Goal: Information Seeking & Learning: Learn about a topic

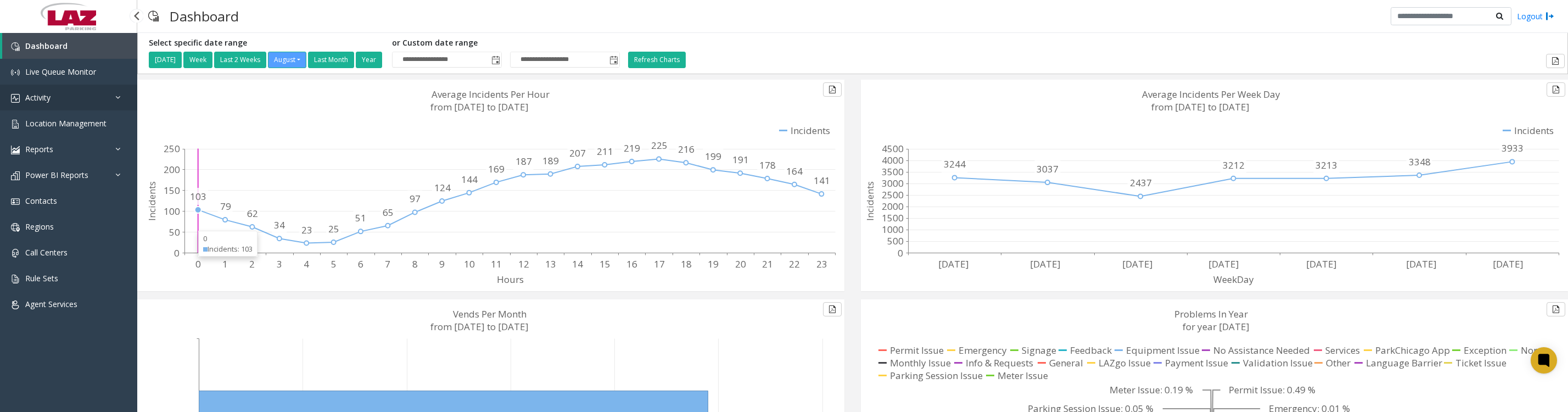
click at [40, 103] on span "Activity" at bounding box center [37, 98] width 25 height 10
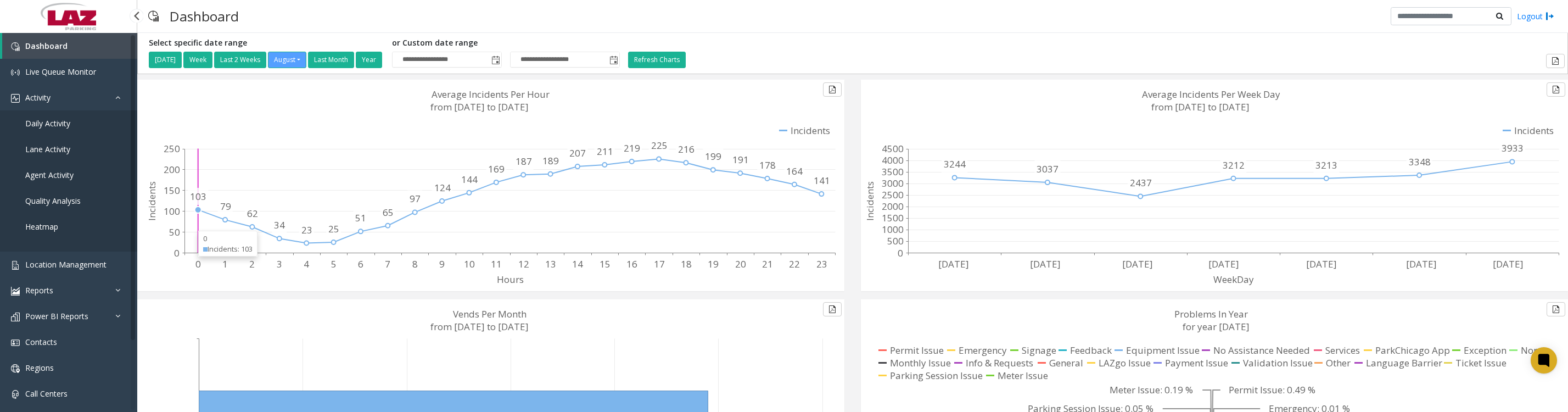
click at [42, 129] on span "Daily Activity" at bounding box center [48, 124] width 45 height 10
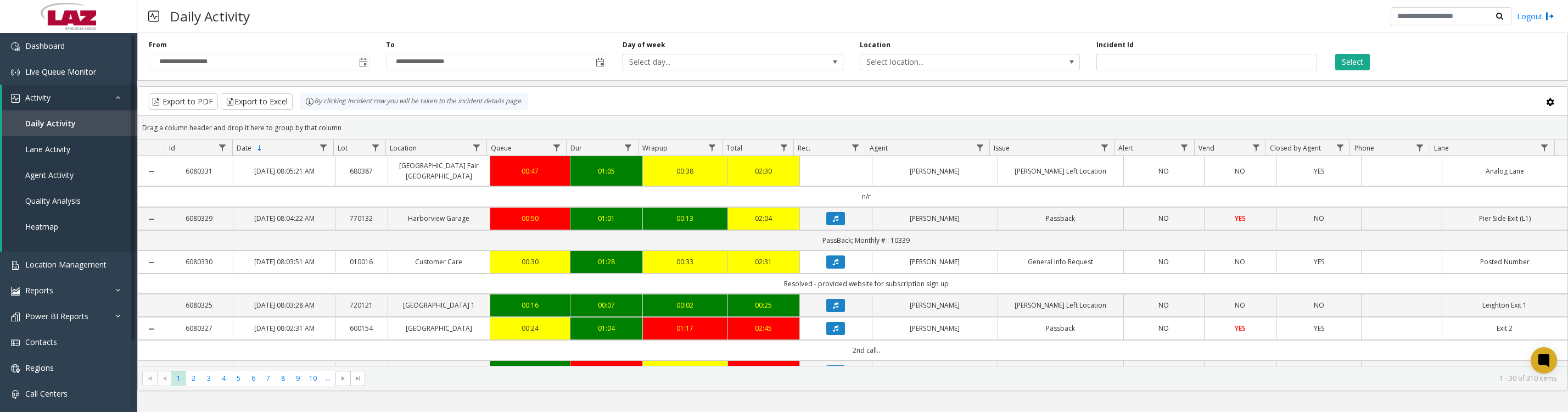
click at [364, 67] on span "Toggle popup" at bounding box center [364, 63] width 9 height 9
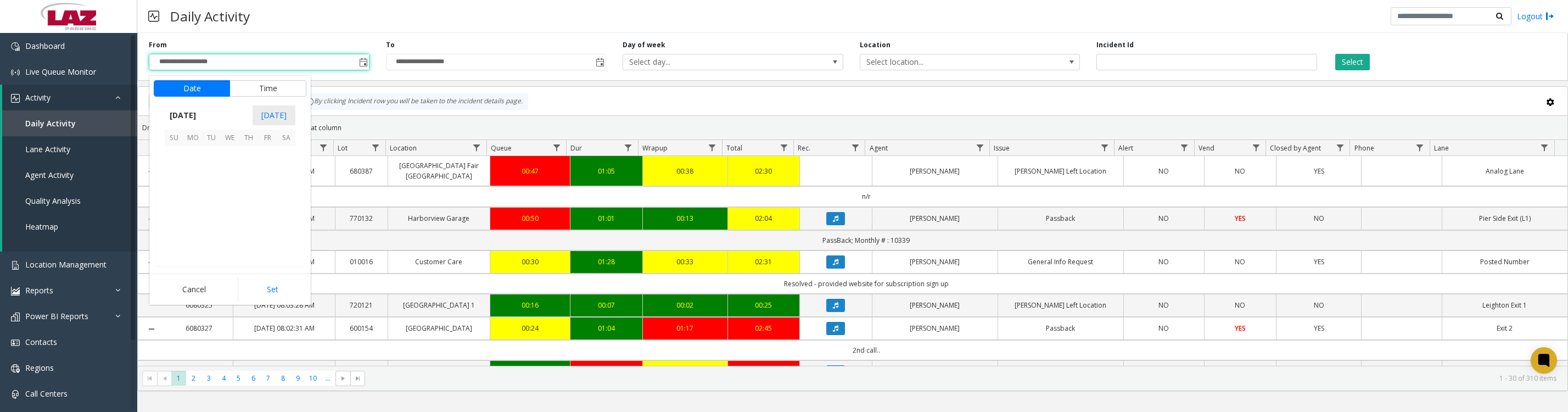
scroll to position [197030, 0]
click at [264, 166] on span "1" at bounding box center [267, 156] width 19 height 19
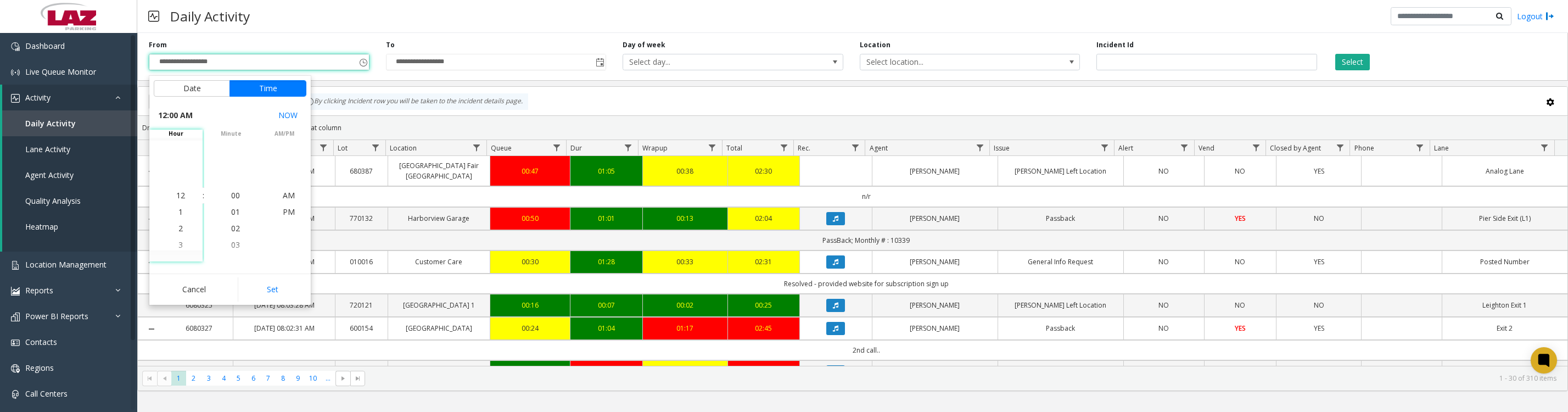
click at [282, 297] on button "Set" at bounding box center [272, 289] width 69 height 24
type input "**********"
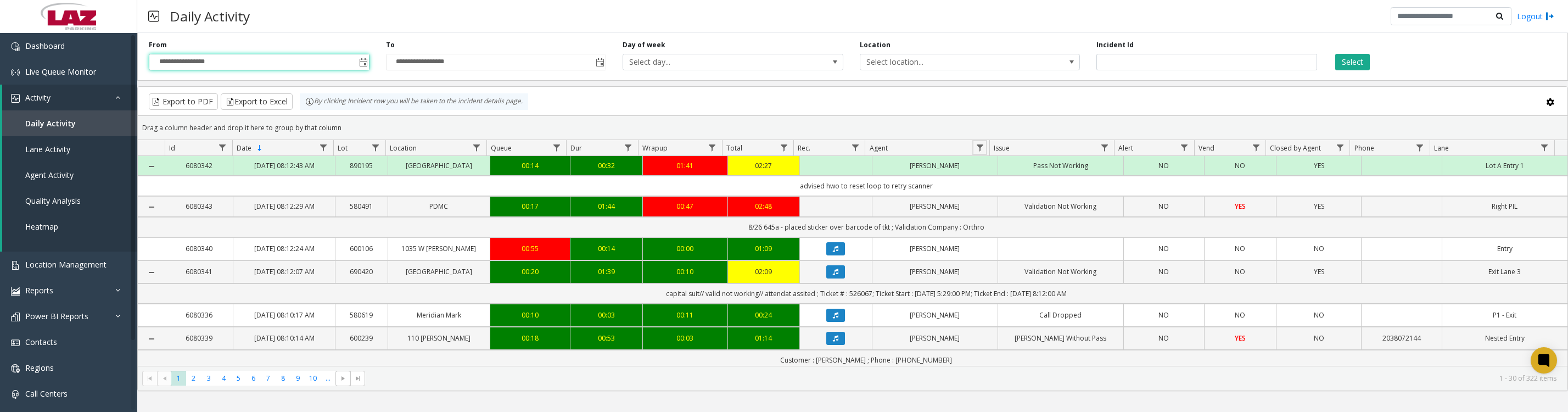
click at [974, 154] on link "Data table" at bounding box center [979, 147] width 15 height 15
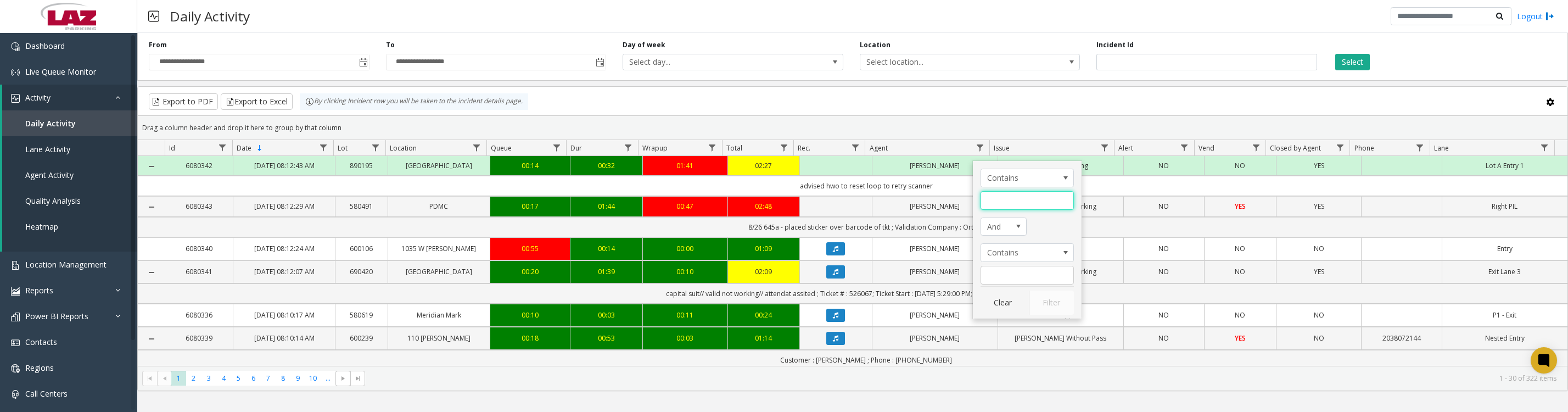
click at [988, 199] on input "Agent Filter" at bounding box center [1027, 201] width 93 height 19
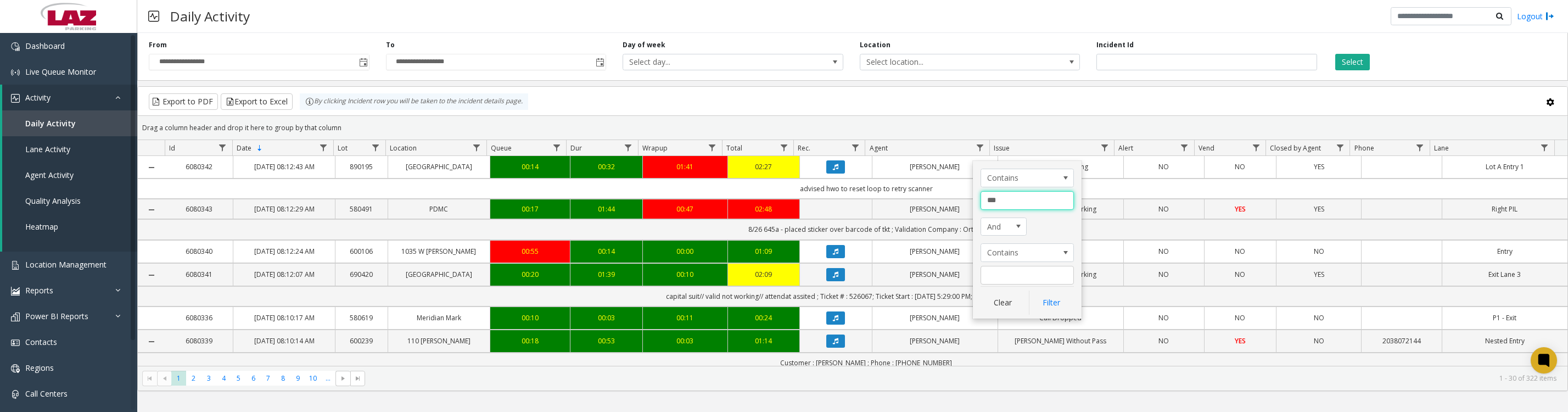
type input "****"
click button "Filter" at bounding box center [1051, 303] width 45 height 24
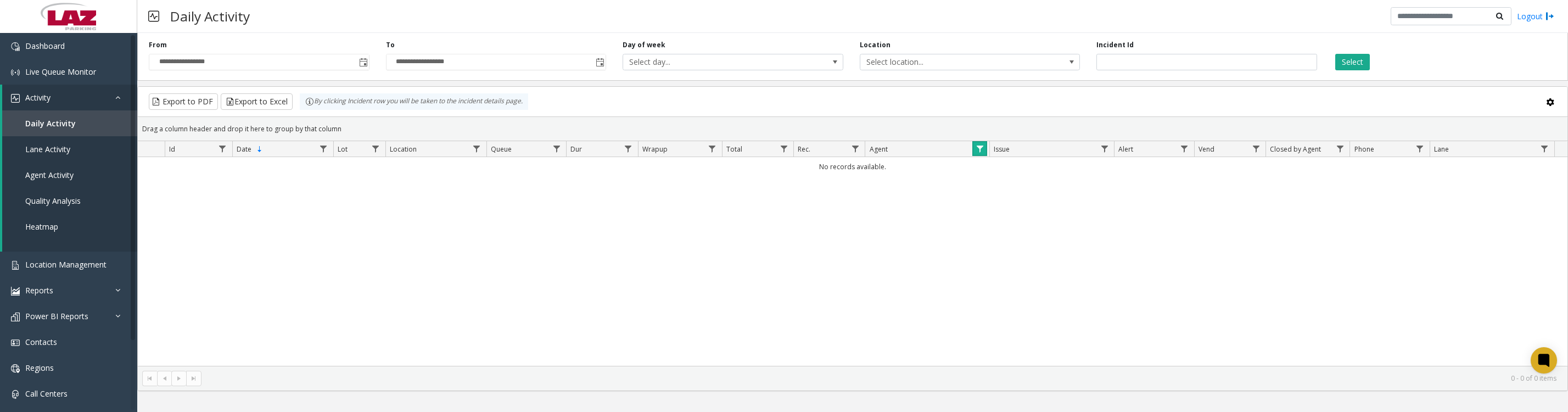
click at [981, 153] on span "Data table" at bounding box center [980, 149] width 9 height 9
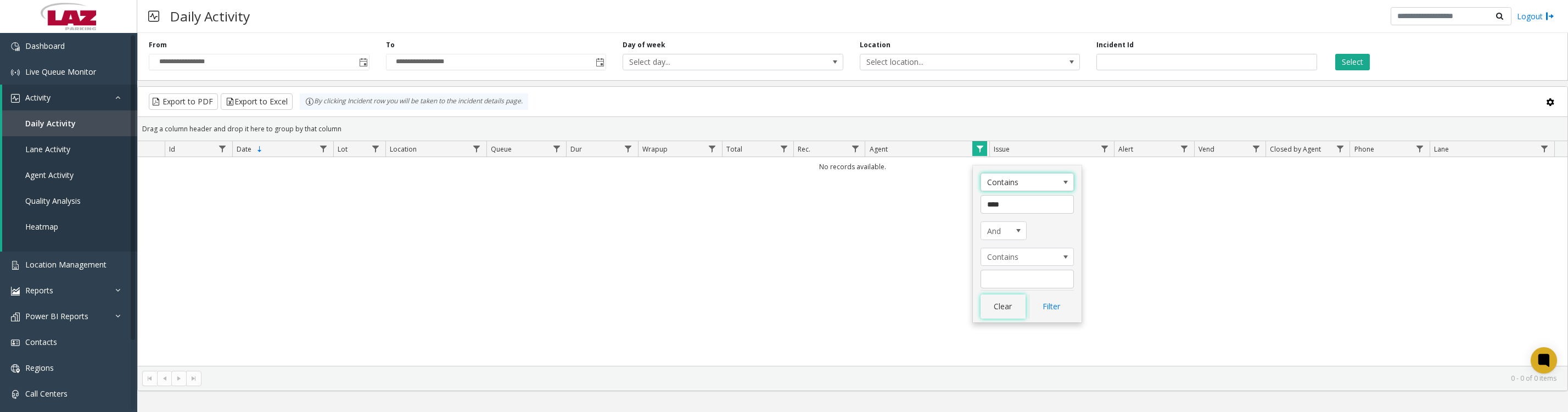
click at [1012, 314] on button "Clear" at bounding box center [1003, 306] width 45 height 24
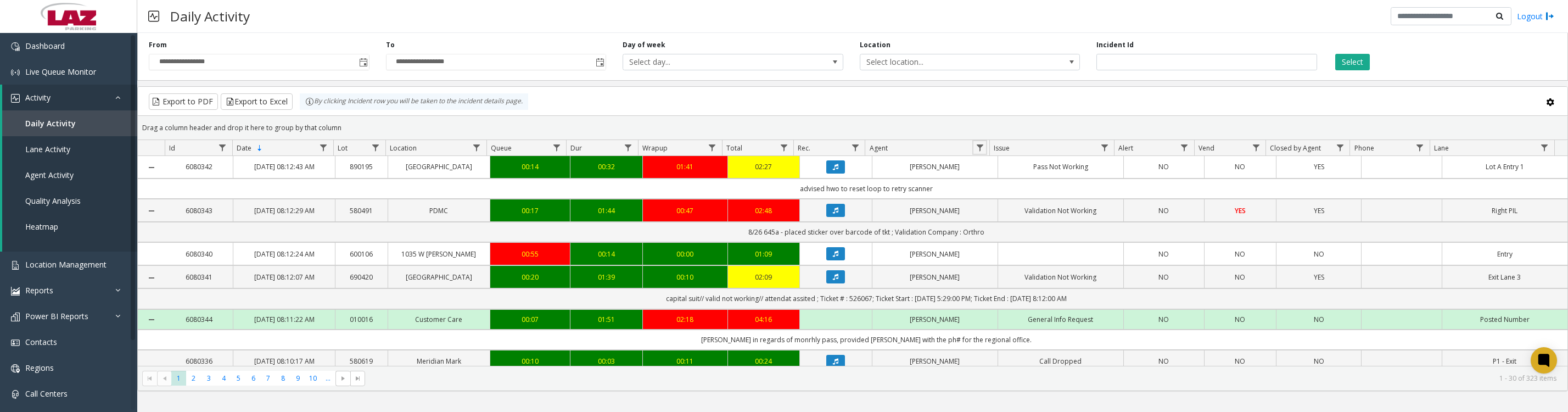
click at [977, 152] on span "Data table" at bounding box center [980, 148] width 9 height 9
click at [1001, 215] on div "Contains And Contains Clear Filter" at bounding box center [1027, 240] width 109 height 158
click at [1000, 210] on input "Agent Filter" at bounding box center [1027, 201] width 93 height 19
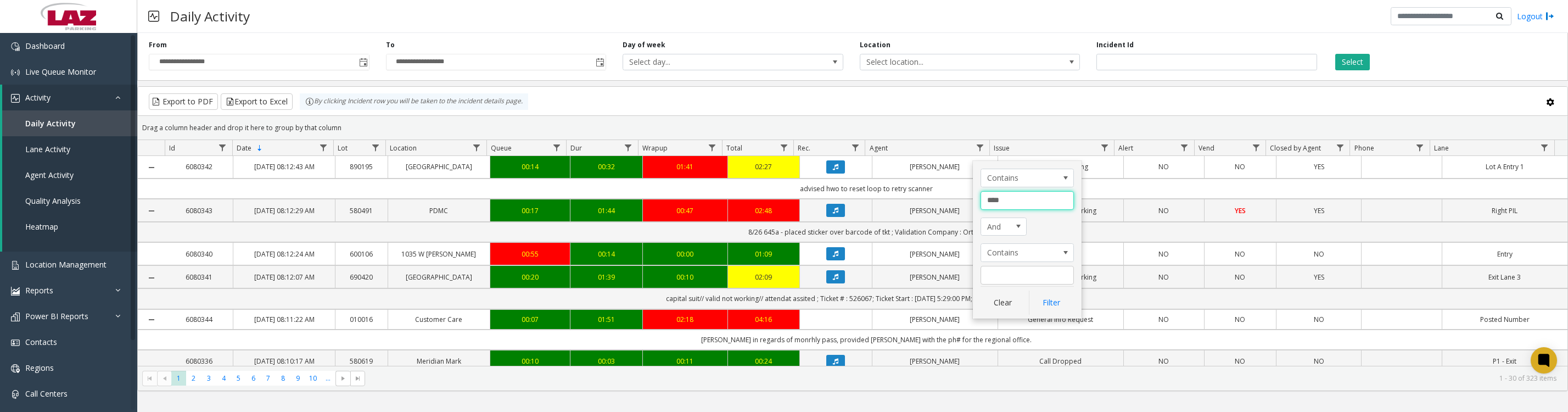
type input "*****"
click button "Filter" at bounding box center [1051, 303] width 45 height 24
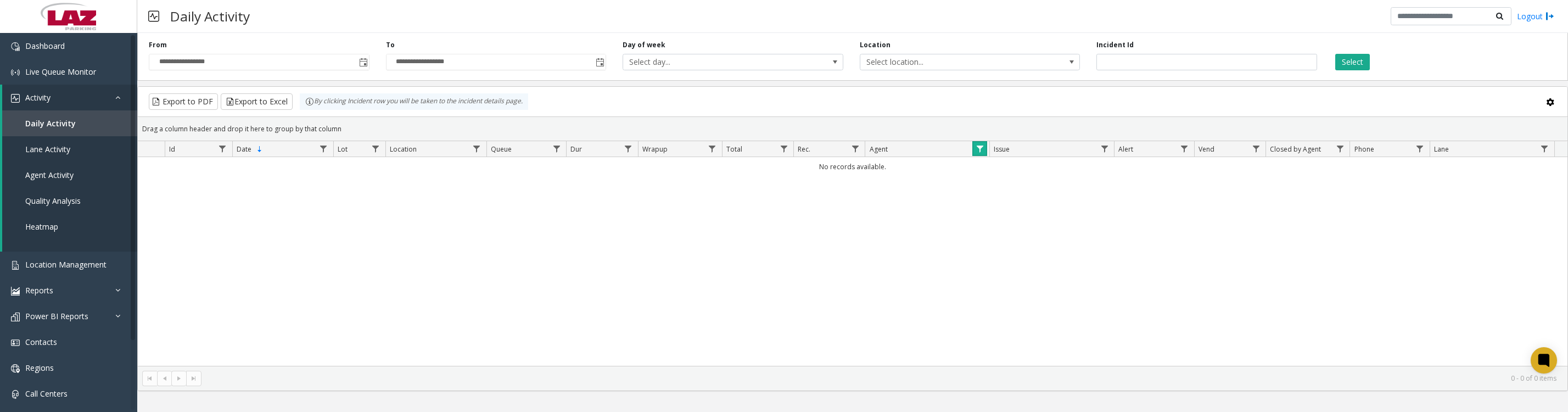
click at [984, 154] on link "Data table" at bounding box center [979, 148] width 15 height 15
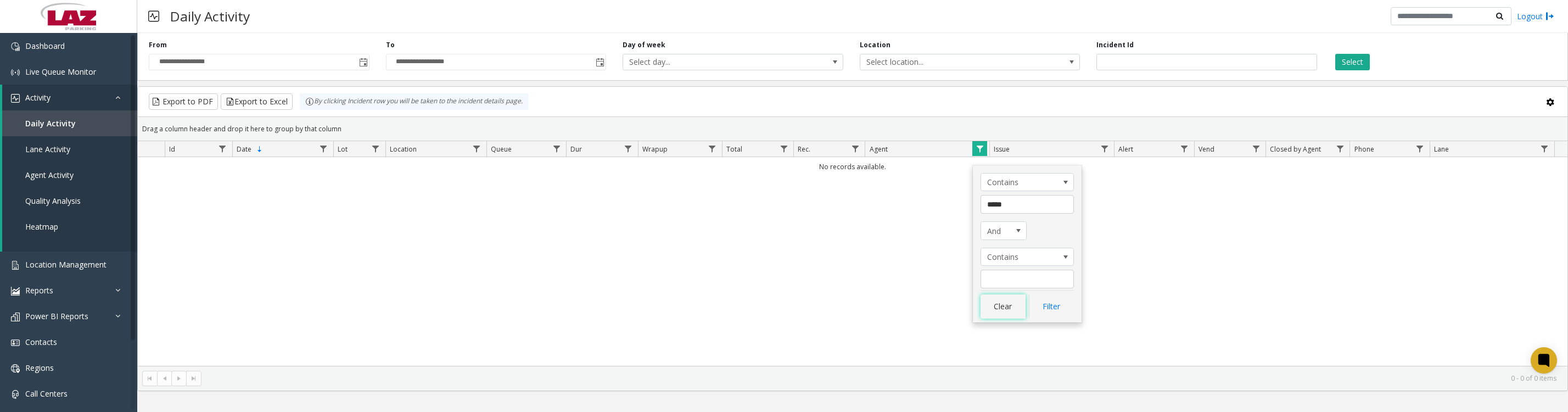
click at [996, 307] on button "Clear" at bounding box center [1003, 306] width 45 height 24
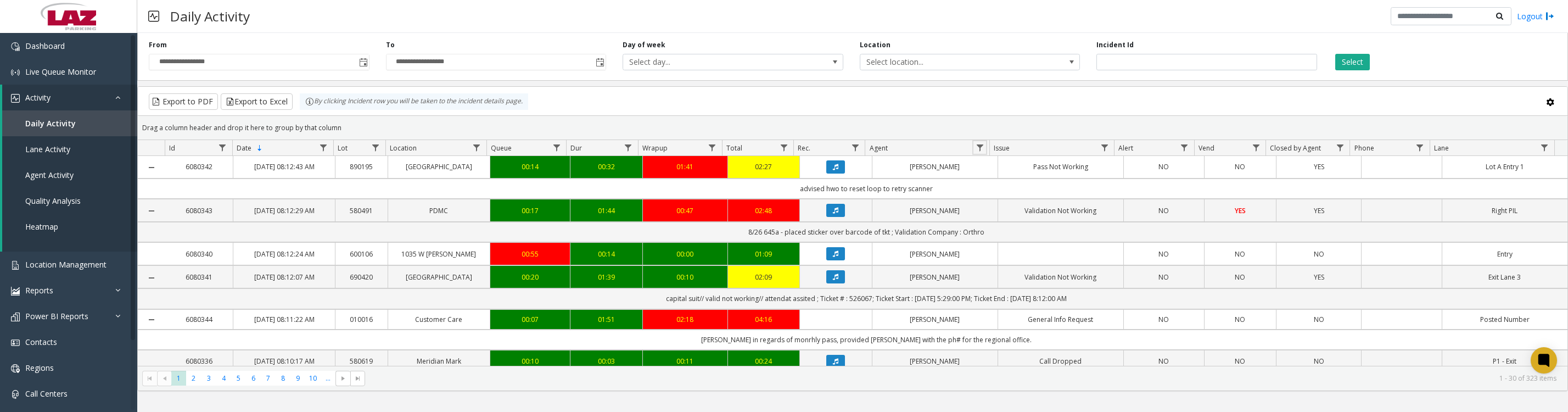
click at [981, 152] on span "Data table" at bounding box center [980, 148] width 9 height 9
click at [1023, 210] on input "Agent Filter" at bounding box center [1027, 201] width 93 height 19
type input "***"
click button "Filter" at bounding box center [1051, 303] width 45 height 24
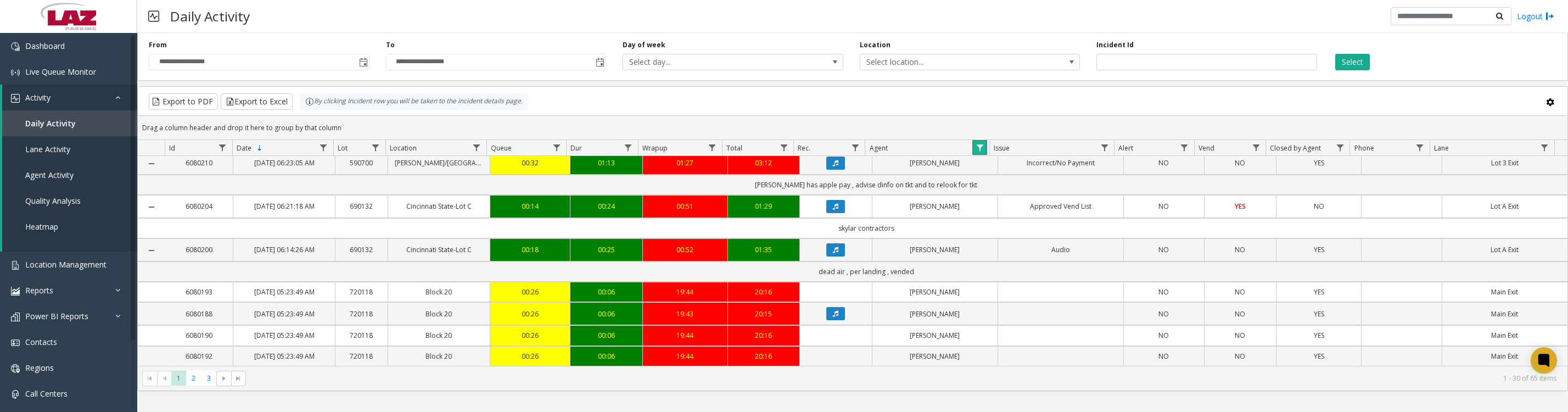
scroll to position [1264, 0]
click at [190, 386] on span "2" at bounding box center [193, 378] width 15 height 15
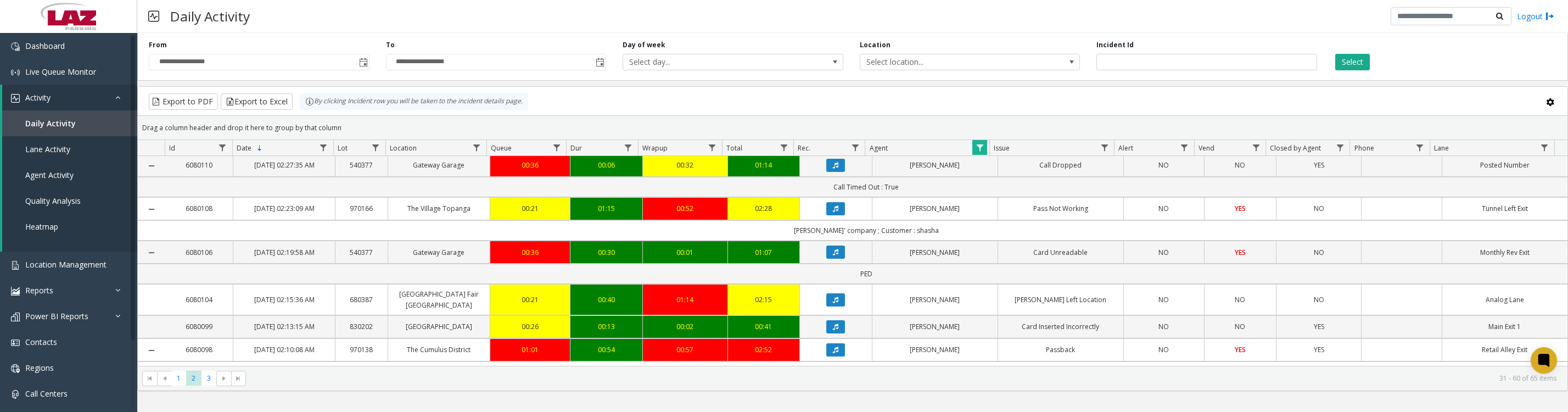
scroll to position [1222, 0]
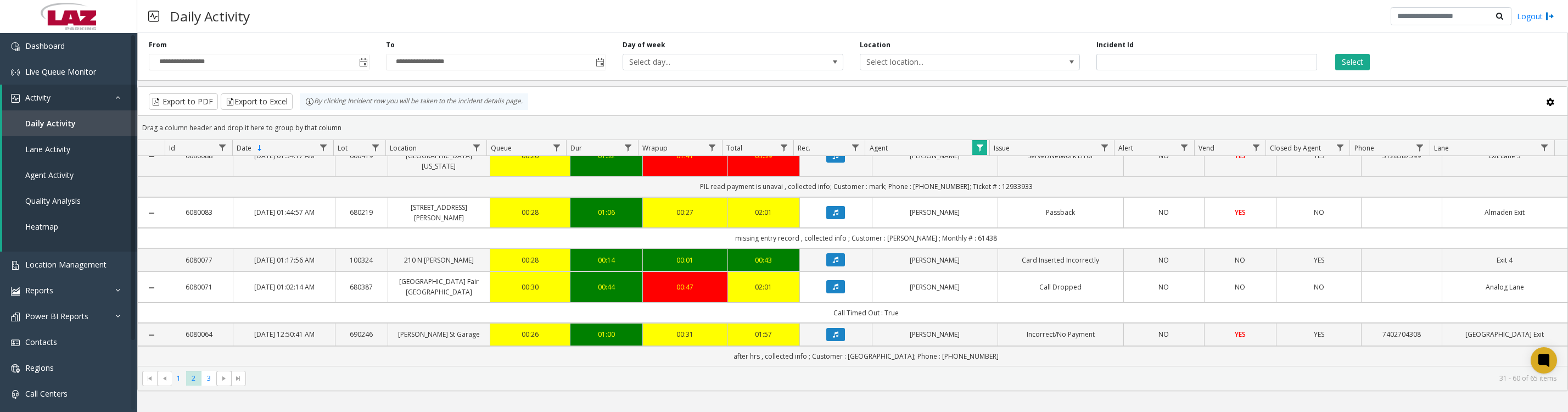
click at [180, 386] on span "1" at bounding box center [178, 378] width 15 height 15
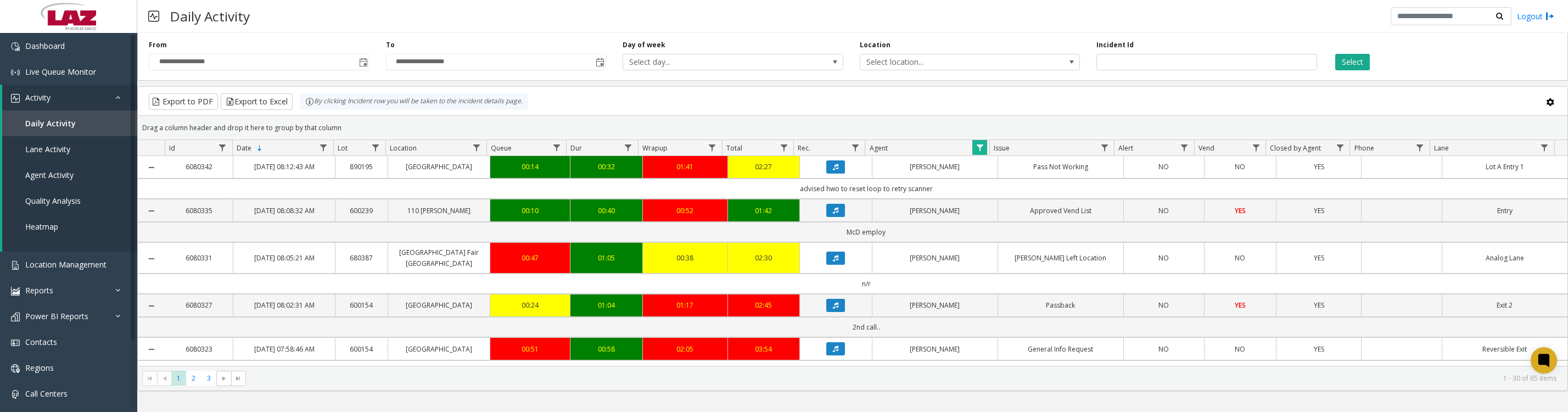
click at [981, 152] on span "Data table" at bounding box center [980, 148] width 9 height 9
click at [990, 312] on button "Clear" at bounding box center [1003, 303] width 45 height 24
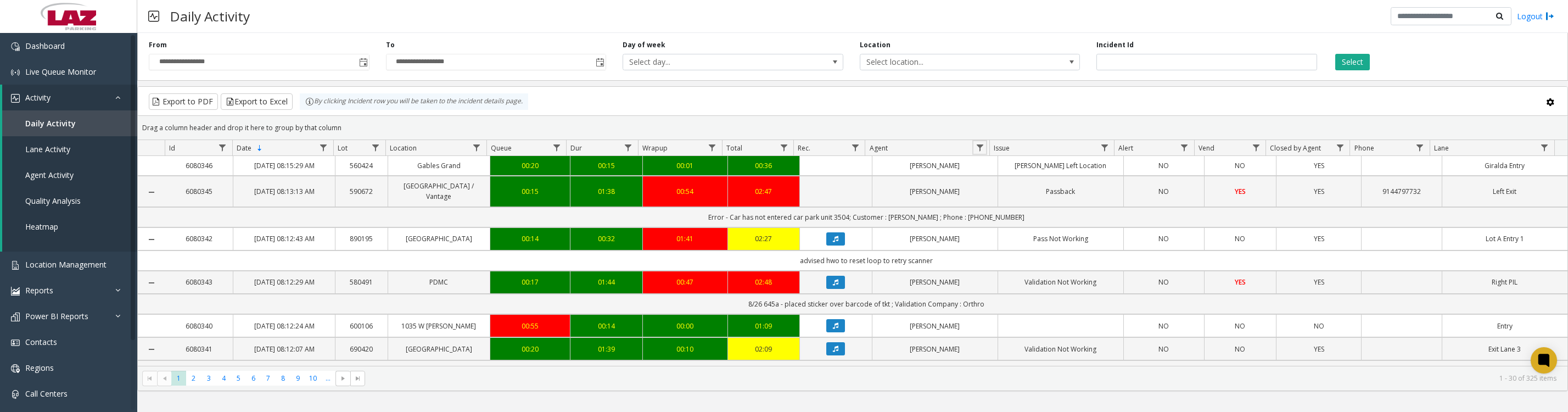
click at [985, 155] on link "Data table" at bounding box center [979, 147] width 15 height 15
click at [994, 208] on input "Agent Filter" at bounding box center [1027, 201] width 93 height 19
type input "***"
click button "Filter" at bounding box center [1051, 303] width 45 height 24
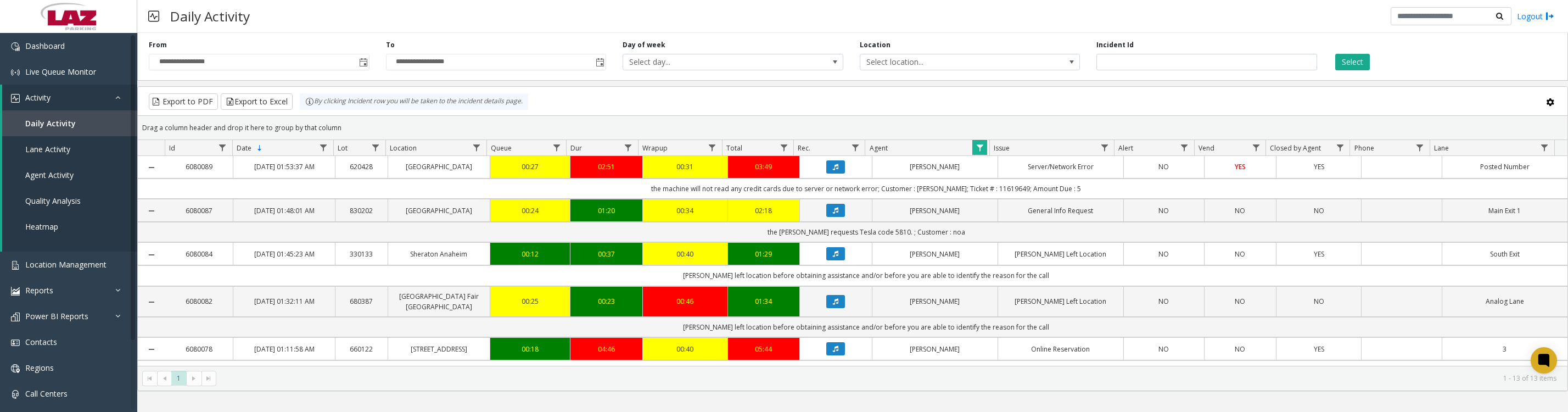
click at [833, 170] on icon "Data table" at bounding box center [835, 167] width 5 height 6
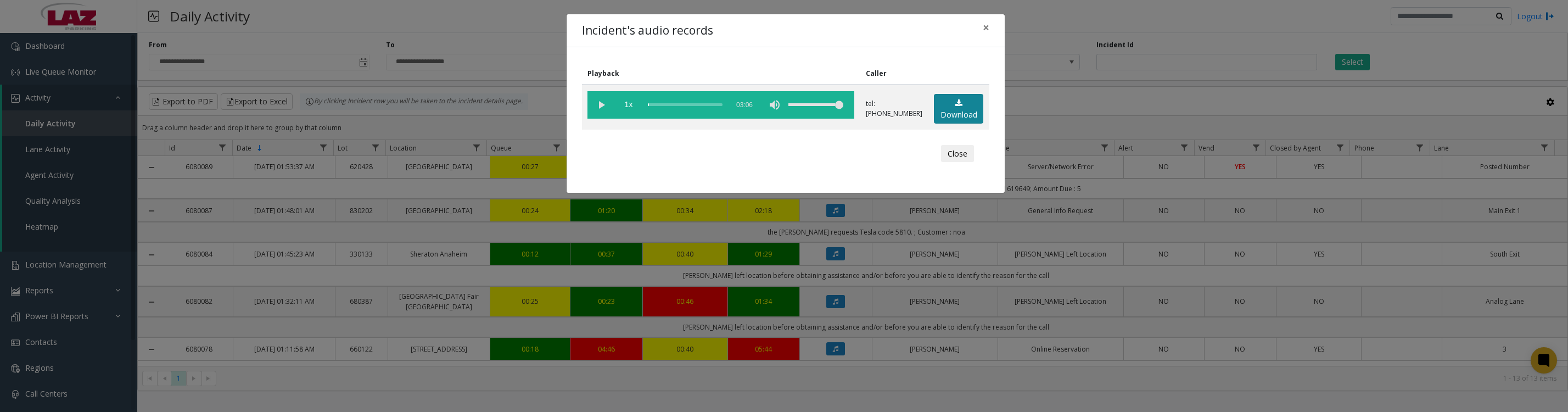
click at [942, 111] on link "Download" at bounding box center [958, 109] width 49 height 30
click at [598, 117] on vg-play-pause at bounding box center [601, 105] width 27 height 27
click at [20, 42] on div "Incident's audio records × Playback Caller 1x 03:06 tel:61023890012103728454 Do…" at bounding box center [784, 206] width 1568 height 412
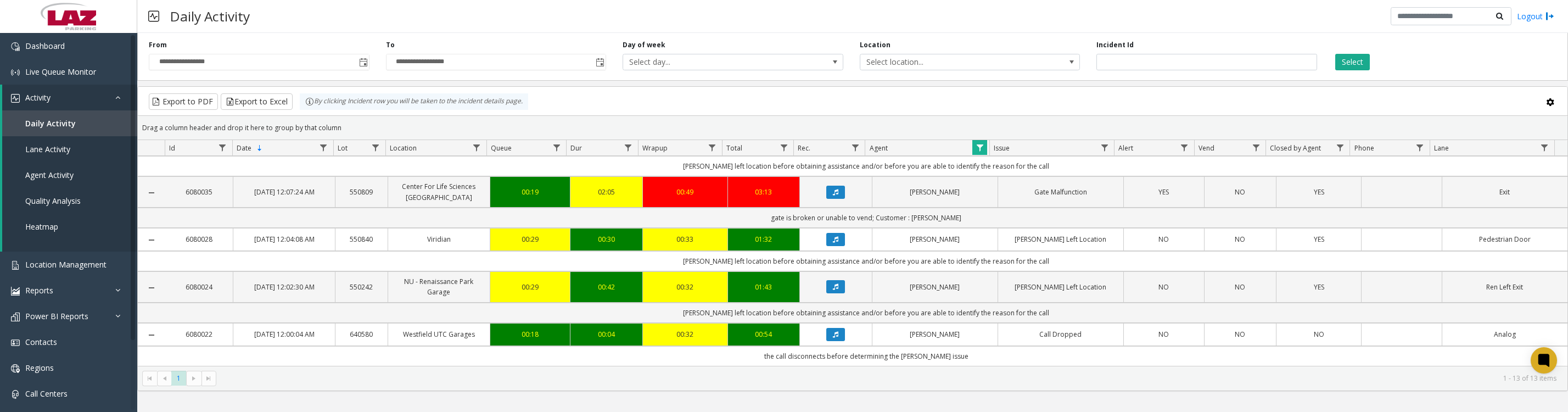
scroll to position [477, 0]
click at [367, 65] on span "Toggle popup" at bounding box center [364, 63] width 9 height 9
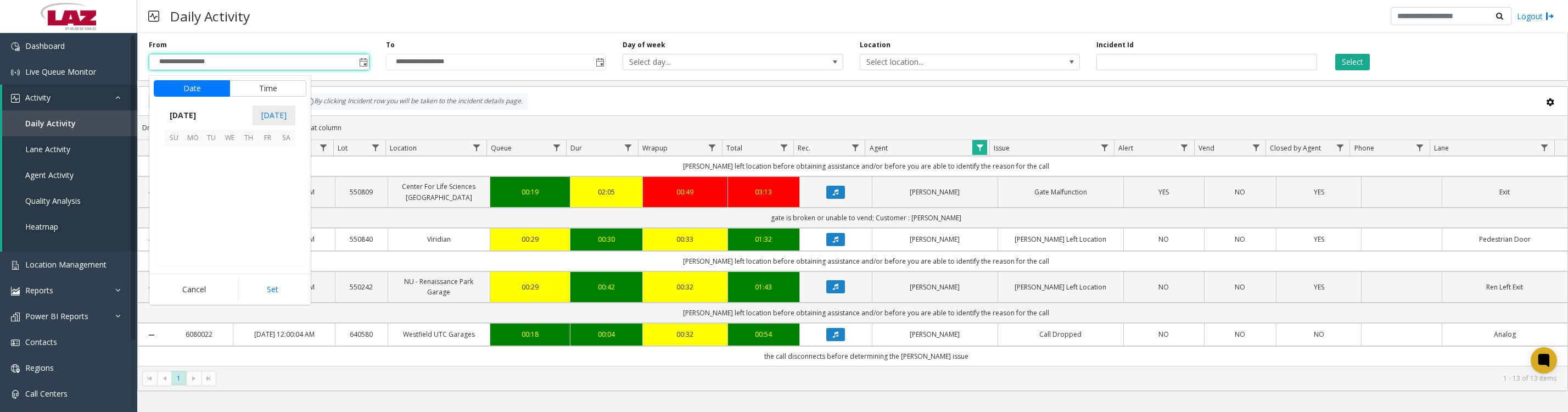
scroll to position [197030, 0]
click at [267, 165] on span "1" at bounding box center [267, 156] width 19 height 19
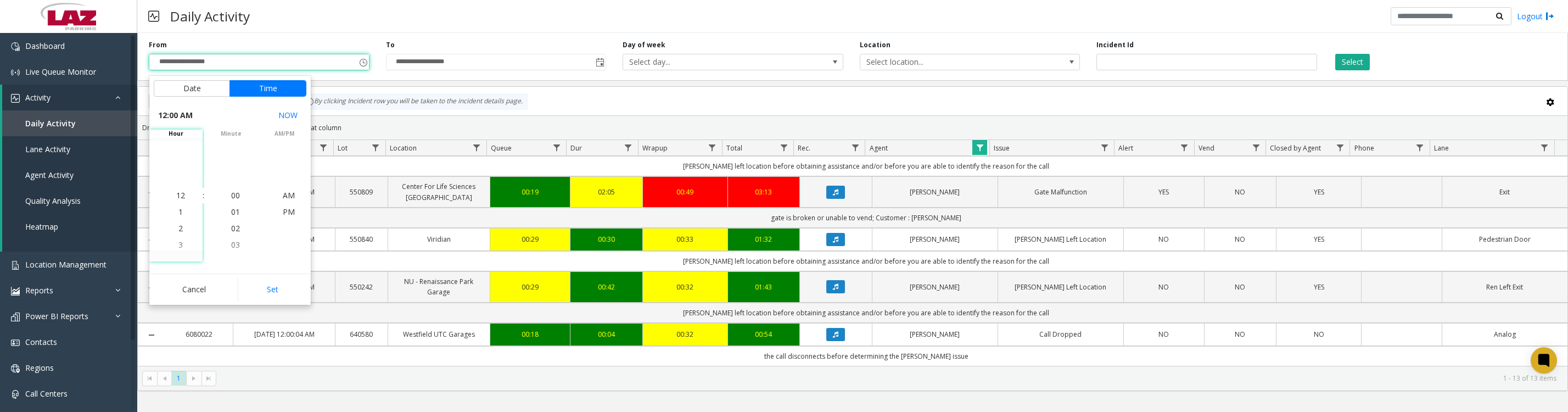
click at [293, 302] on button "Set" at bounding box center [272, 289] width 69 height 24
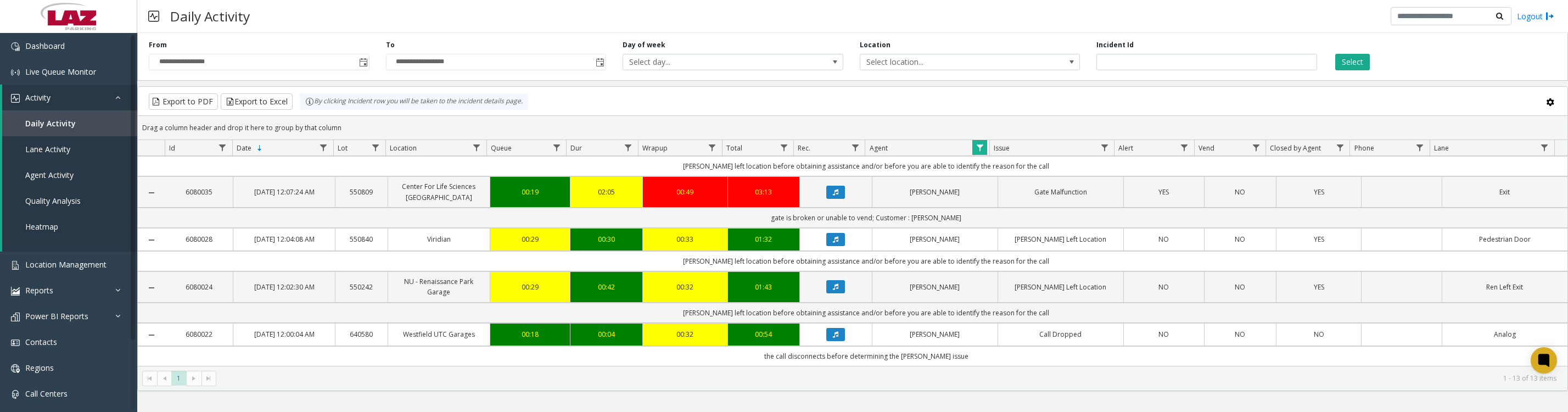
click at [1350, 61] on button "Select" at bounding box center [1353, 61] width 35 height 16
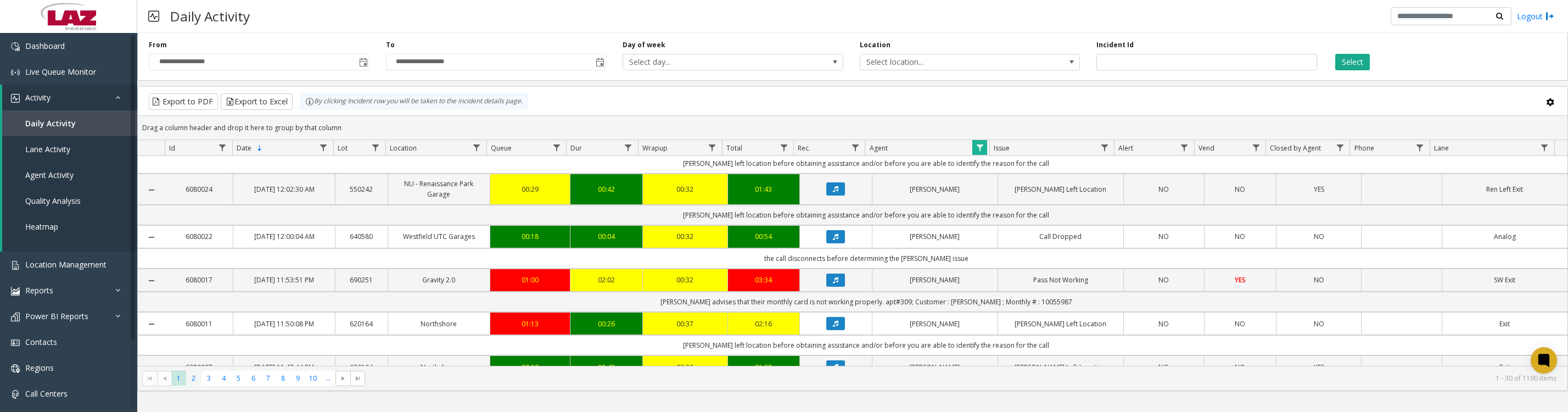
click at [194, 382] on span "2" at bounding box center [193, 378] width 15 height 15
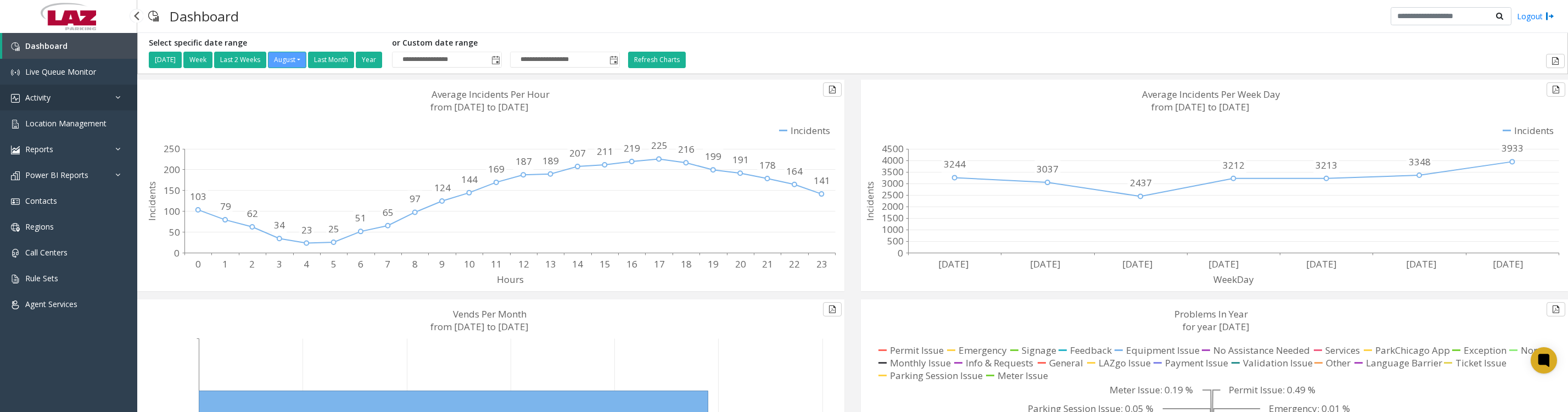
click at [59, 107] on link "Activity" at bounding box center [68, 98] width 137 height 26
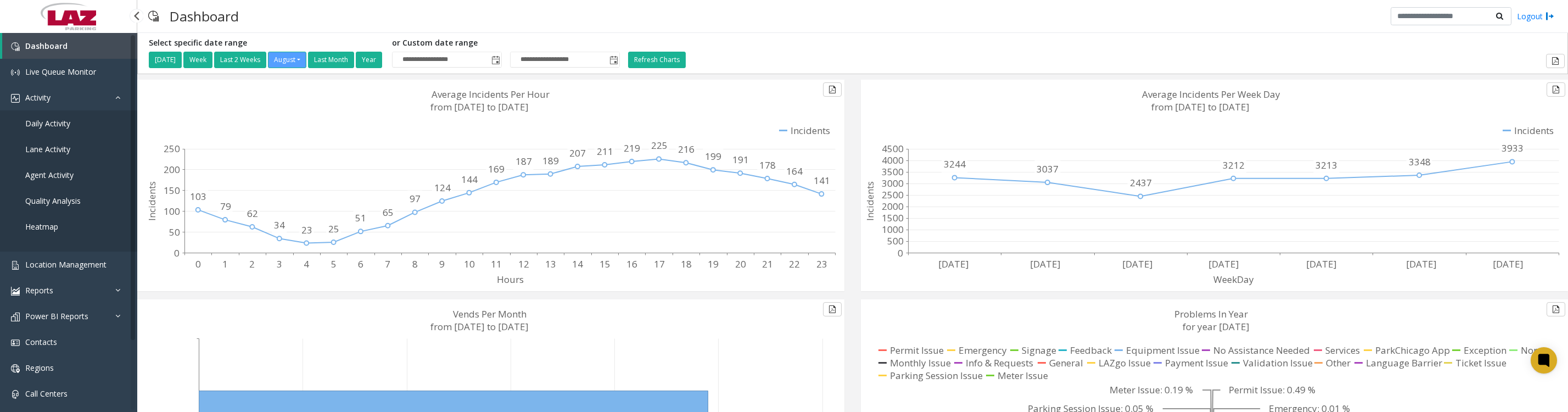
click at [56, 136] on link "Daily Activity" at bounding box center [68, 124] width 137 height 26
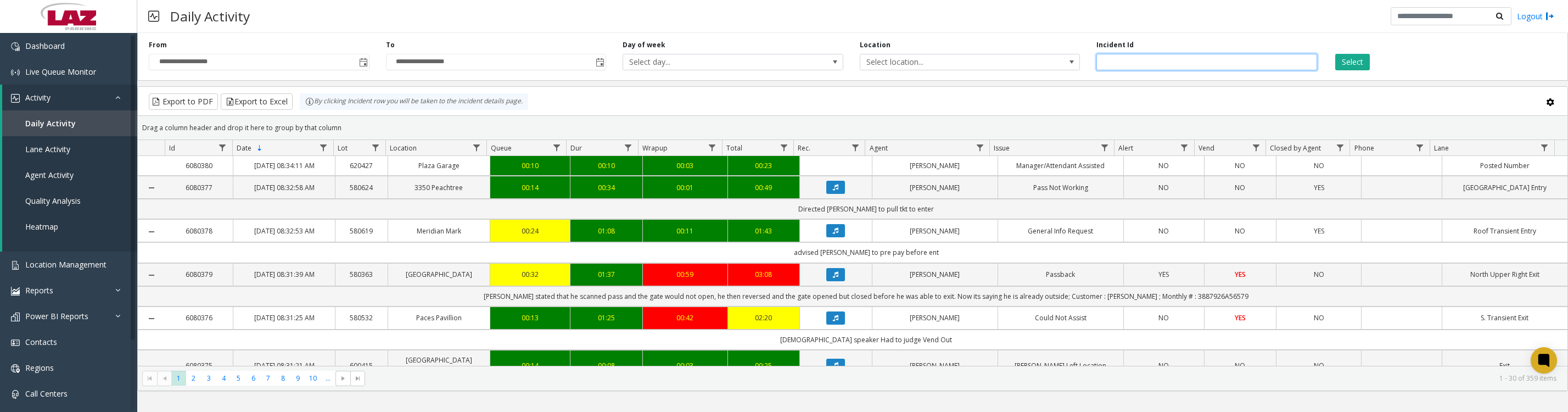
click at [1226, 69] on input "number" at bounding box center [1207, 61] width 221 height 16
type input "*******"
click at [1350, 70] on div "Select" at bounding box center [1443, 55] width 237 height 30
click at [1350, 60] on button "Select" at bounding box center [1353, 61] width 35 height 16
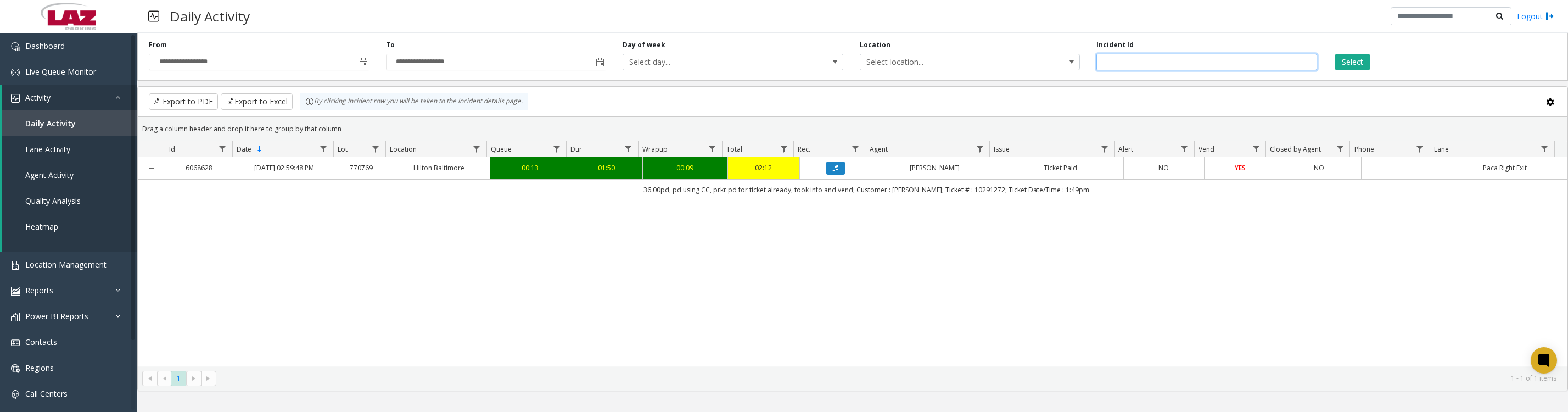
drag, startPoint x: 1164, startPoint y: 66, endPoint x: 1065, endPoint y: 70, distance: 99.1
click at [1065, 70] on div "**********" at bounding box center [852, 54] width 1430 height 52
click at [41, 70] on span "Live Queue Monitor" at bounding box center [61, 72] width 71 height 10
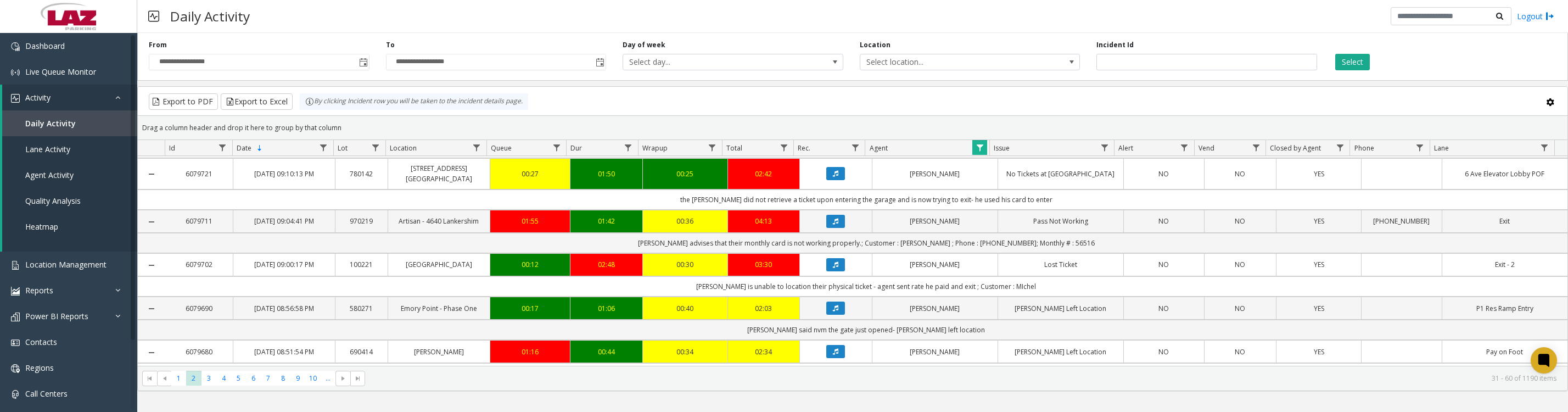
scroll to position [412, 0]
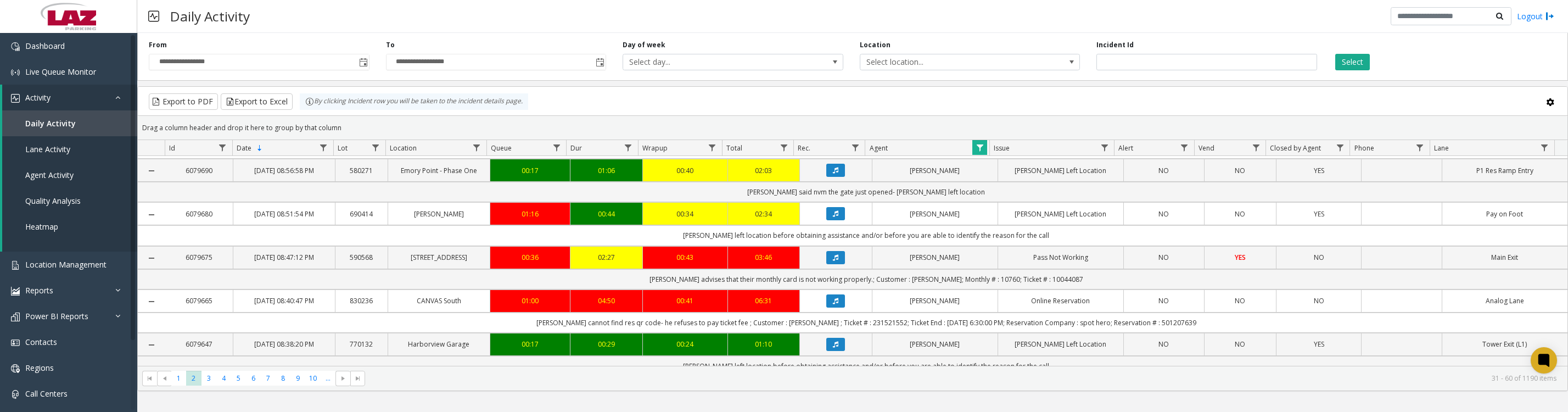
click at [826, 133] on button "Data table" at bounding box center [835, 127] width 19 height 13
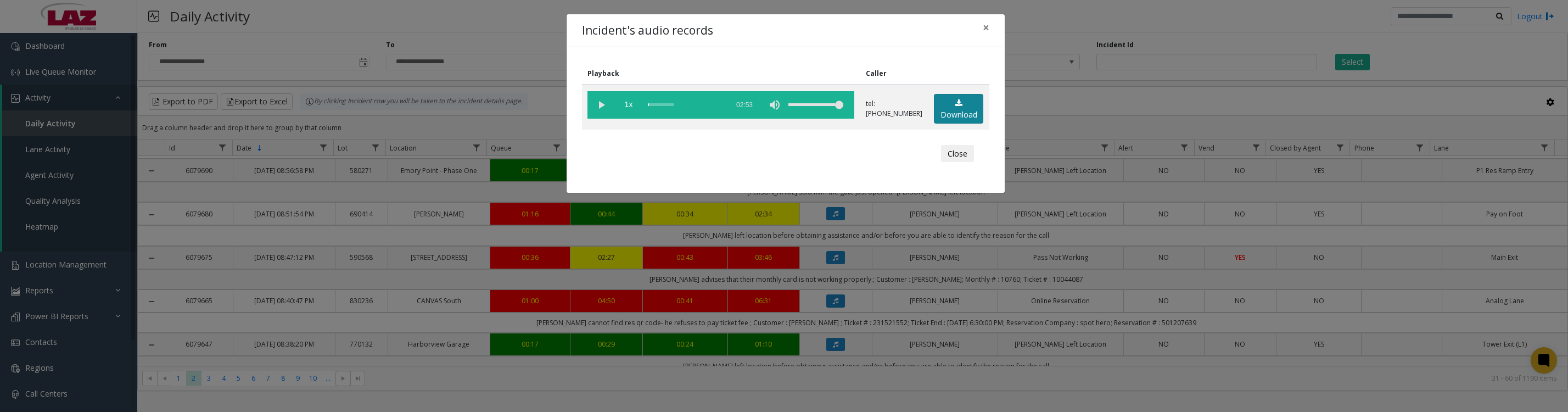
click at [947, 124] on link "Download" at bounding box center [958, 109] width 49 height 30
click at [957, 159] on button "Close" at bounding box center [957, 153] width 33 height 17
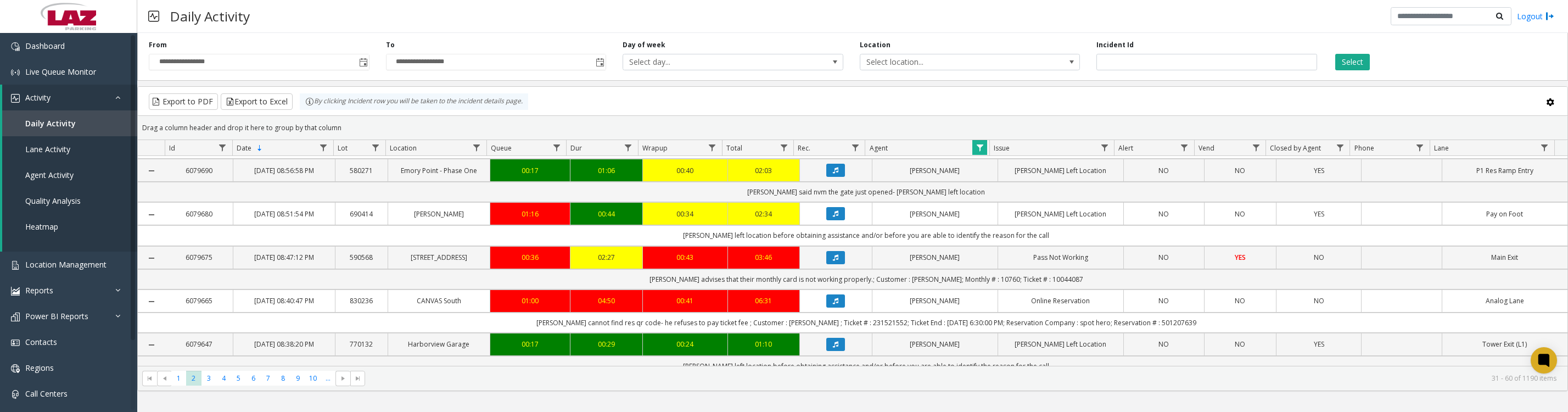
click at [833, 130] on icon "Data table" at bounding box center [835, 127] width 5 height 6
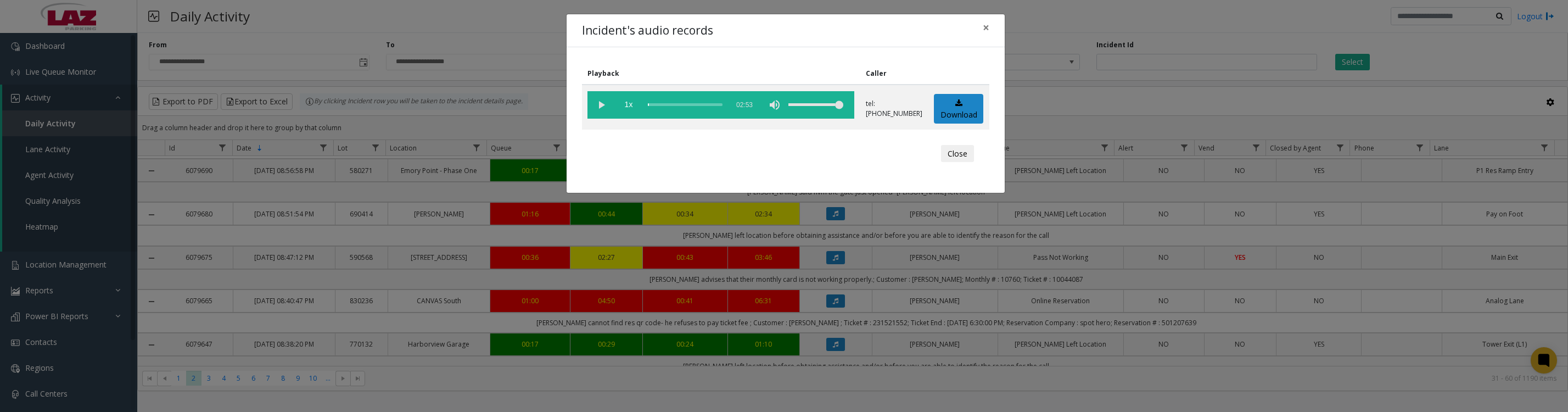
click at [594, 103] on vg-play-pause at bounding box center [601, 105] width 27 height 27
click at [952, 162] on button "Close" at bounding box center [957, 153] width 33 height 17
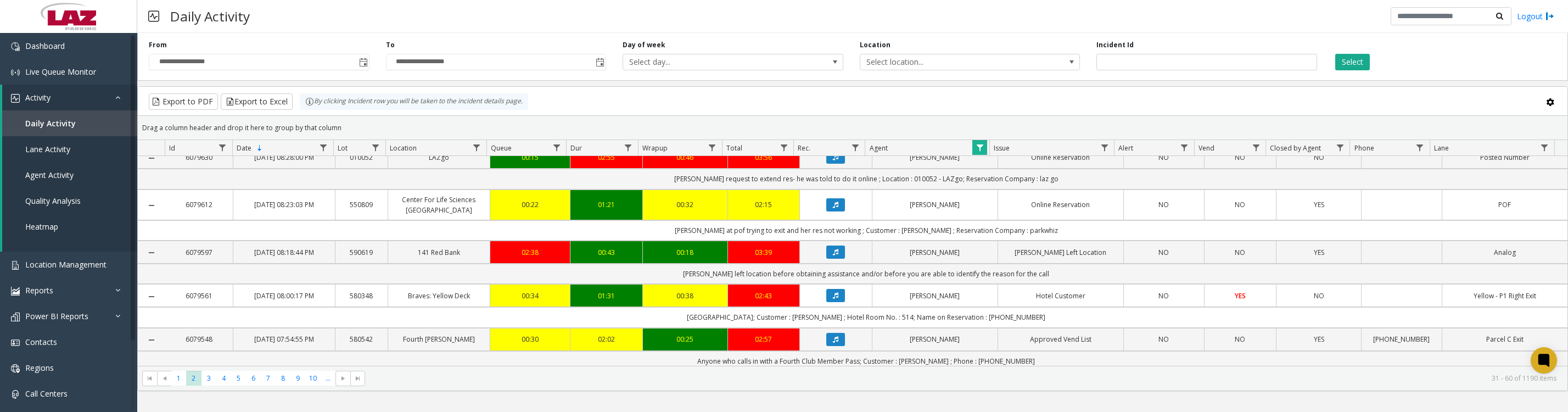
scroll to position [825, 0]
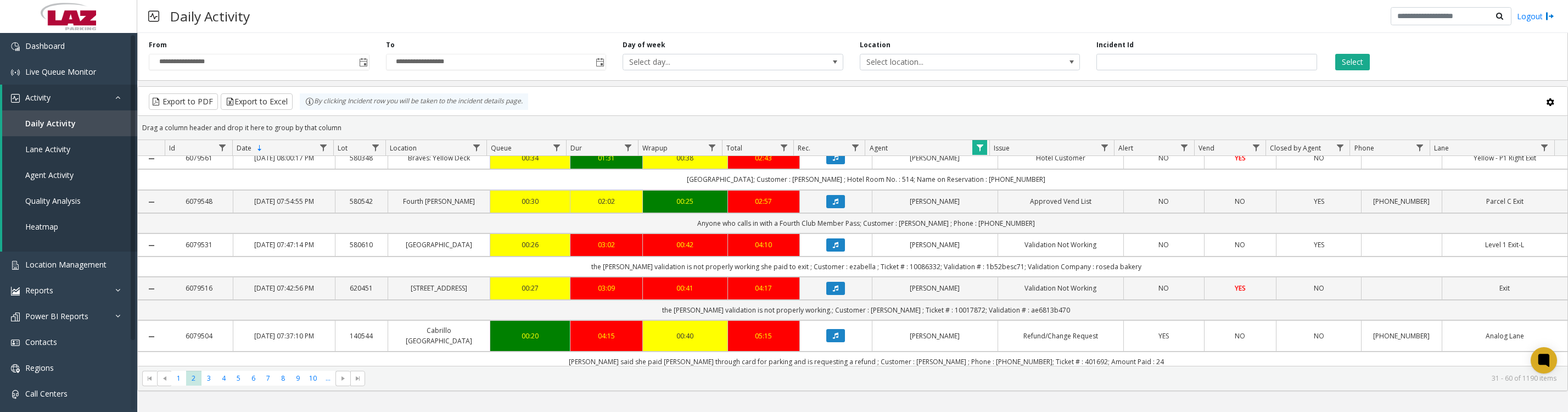
click at [833, 70] on icon "Data table" at bounding box center [835, 67] width 5 height 6
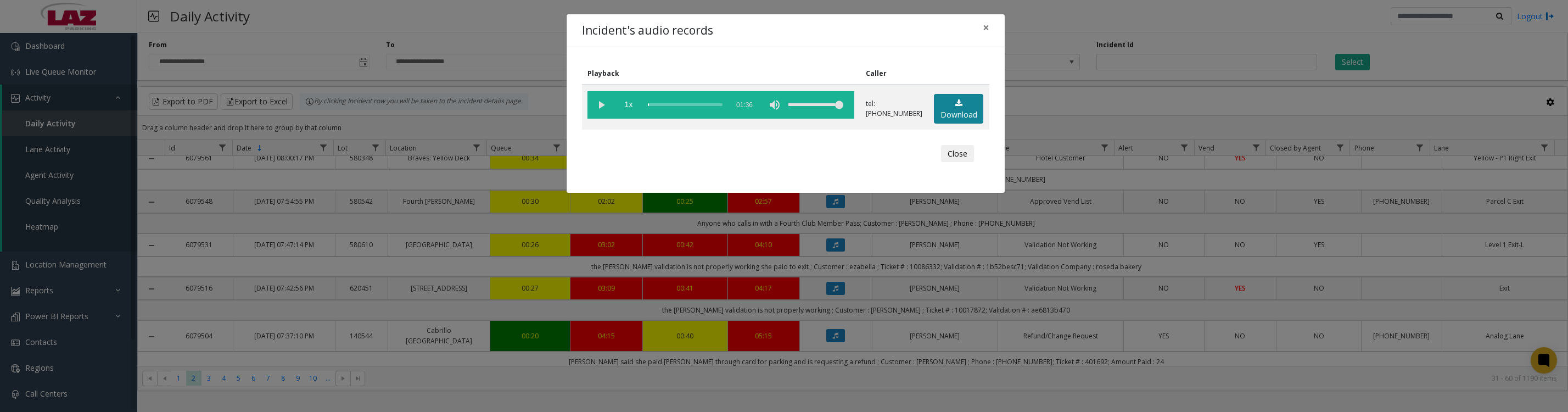
click at [948, 106] on link "Download" at bounding box center [958, 109] width 49 height 30
click at [600, 117] on vg-play-pause at bounding box center [601, 105] width 27 height 27
drag, startPoint x: 954, startPoint y: 159, endPoint x: 995, endPoint y: 188, distance: 50.2
click at [954, 159] on button "Close" at bounding box center [957, 153] width 33 height 17
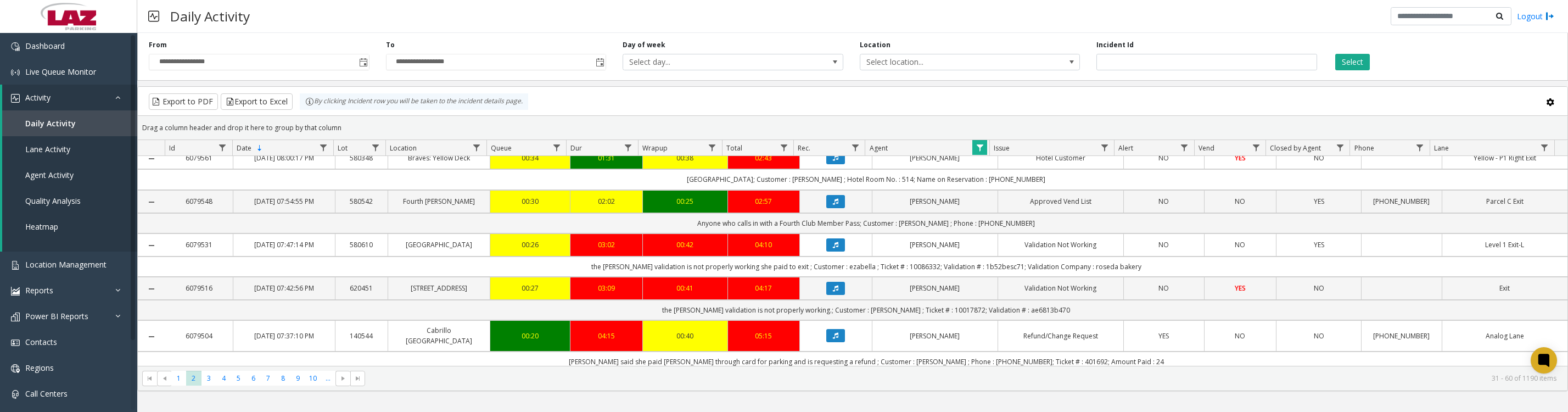
click at [833, 161] on icon "Data table" at bounding box center [835, 158] width 5 height 6
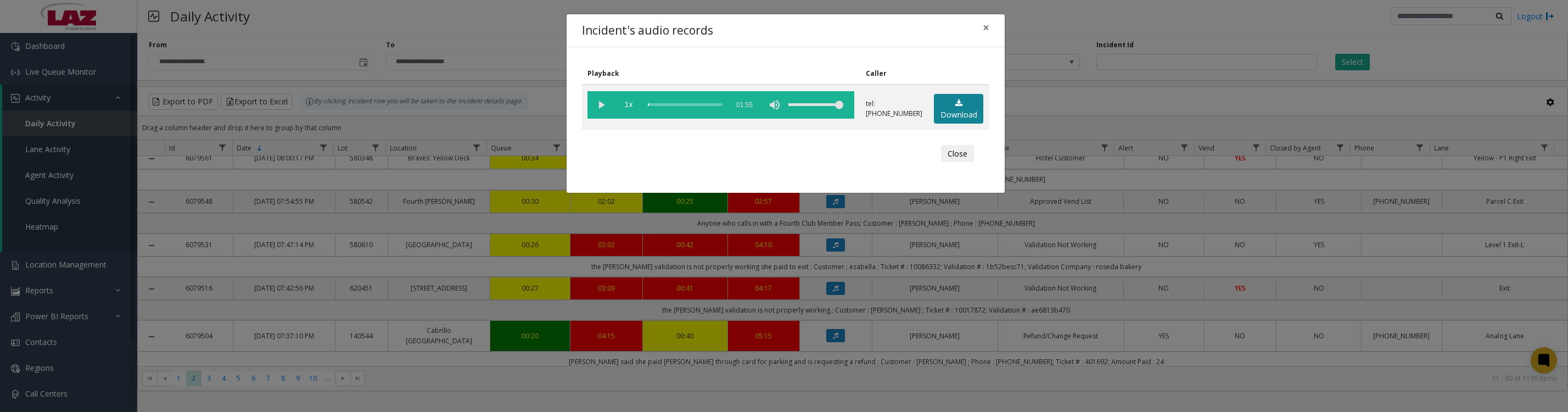
click at [966, 124] on link "Download" at bounding box center [958, 109] width 49 height 30
click at [590, 109] on vg-play-pause at bounding box center [601, 105] width 27 height 27
click at [594, 109] on vg-play-pause at bounding box center [601, 105] width 27 height 27
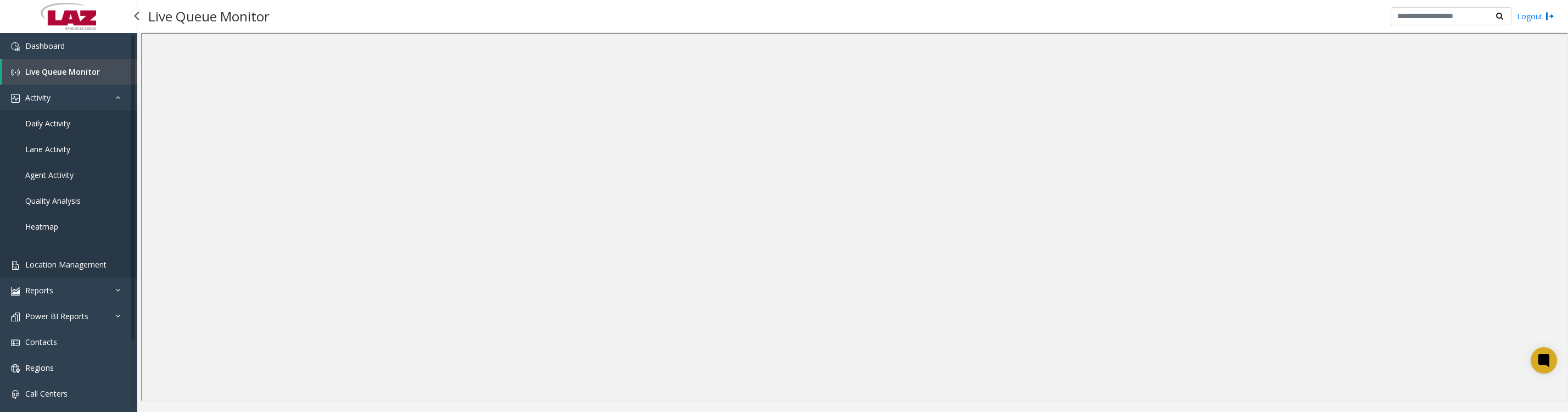
click at [71, 262] on link "Location Management" at bounding box center [68, 265] width 137 height 26
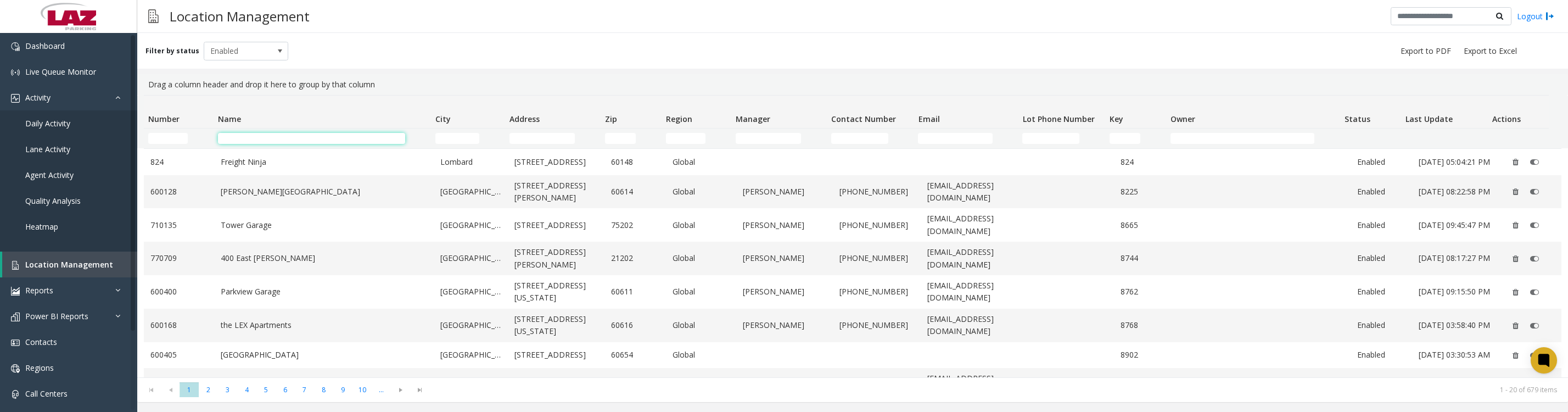
click at [261, 141] on input "Name Filter" at bounding box center [311, 138] width 188 height 11
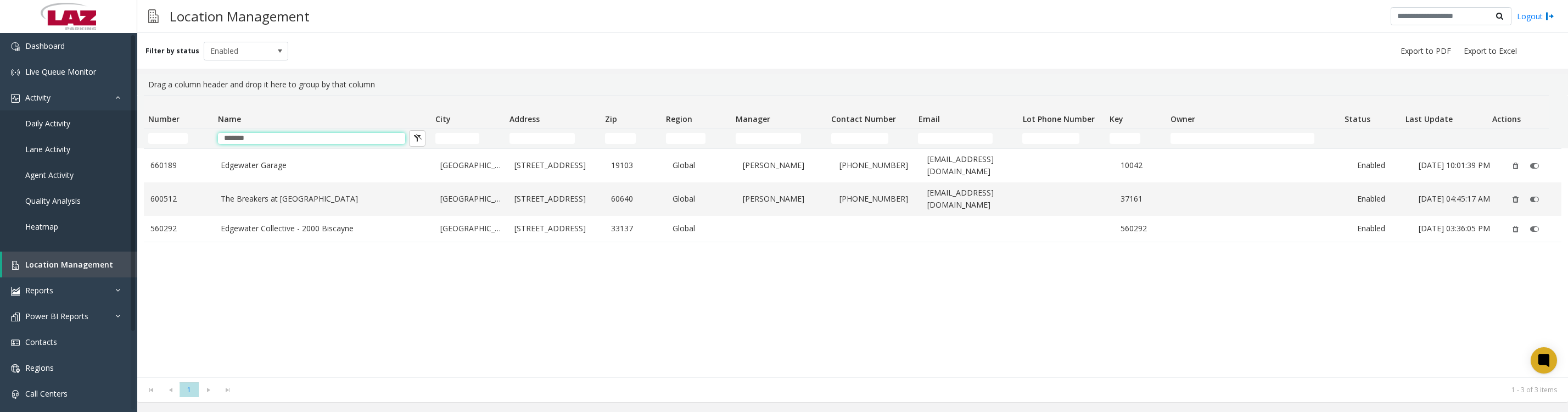
type input "*******"
click at [256, 228] on td "Edgewater Collective - 2000 Biscayne" at bounding box center [324, 229] width 220 height 27
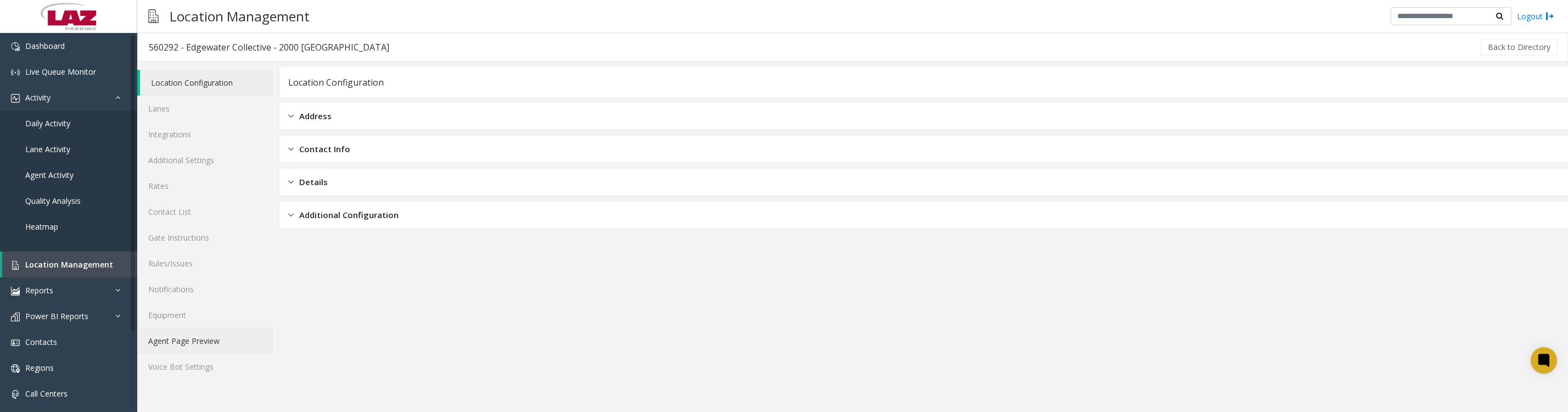
click at [187, 353] on link "Agent Page Preview" at bounding box center [205, 341] width 137 height 26
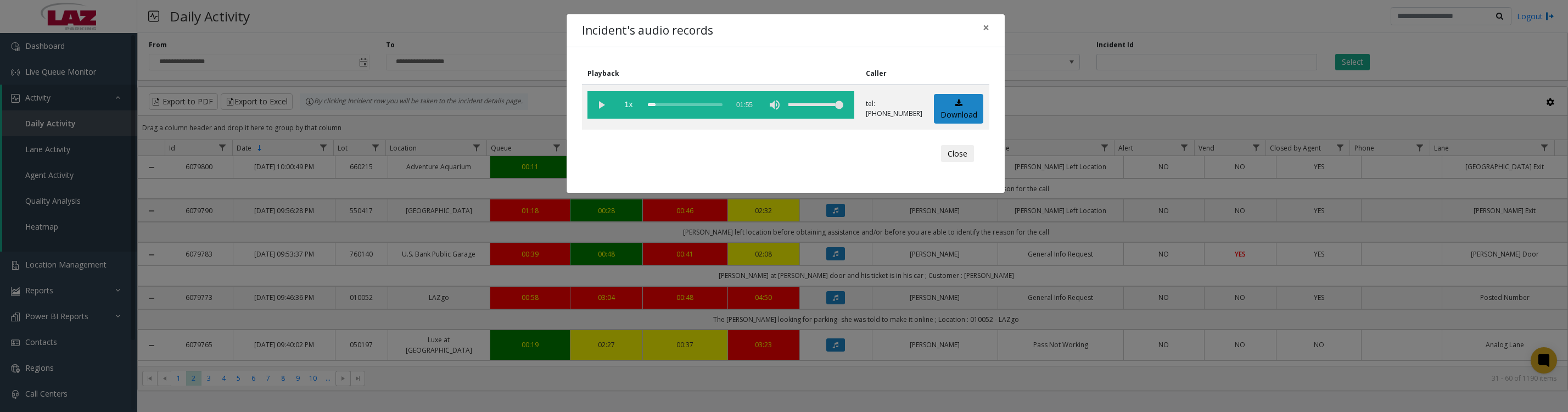
scroll to position [825, 0]
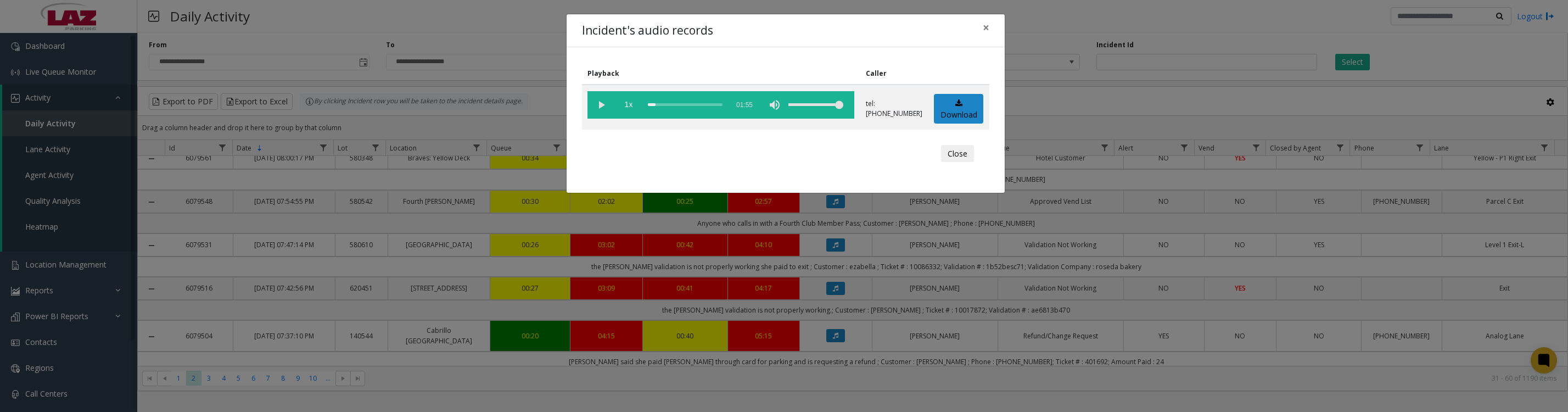
click at [948, 163] on button "Close" at bounding box center [957, 153] width 33 height 17
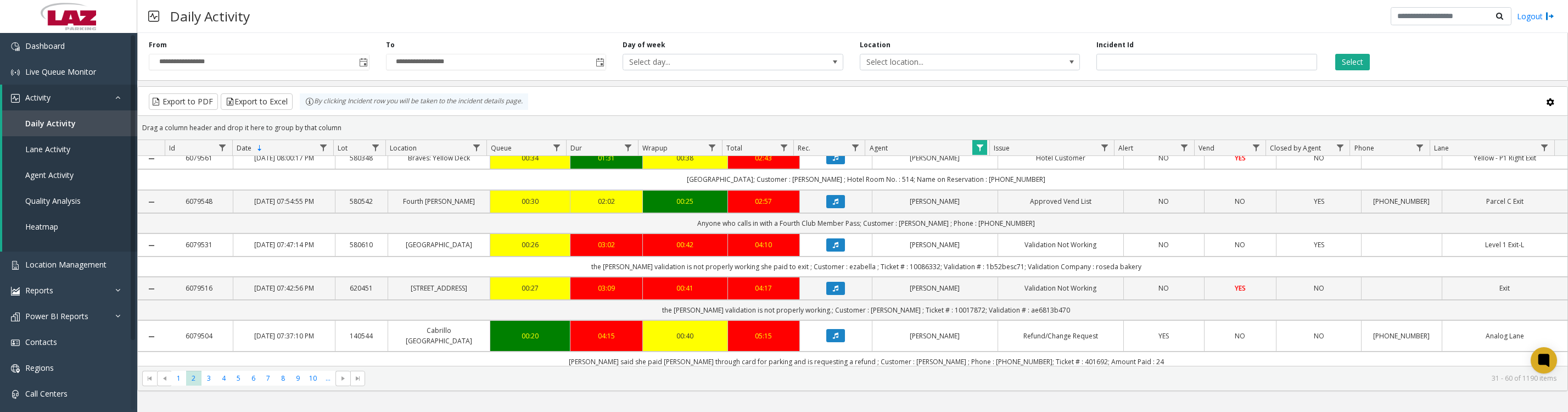
click at [981, 152] on span "Data table" at bounding box center [980, 148] width 9 height 9
click at [1003, 302] on button "Clear" at bounding box center [1003, 303] width 45 height 24
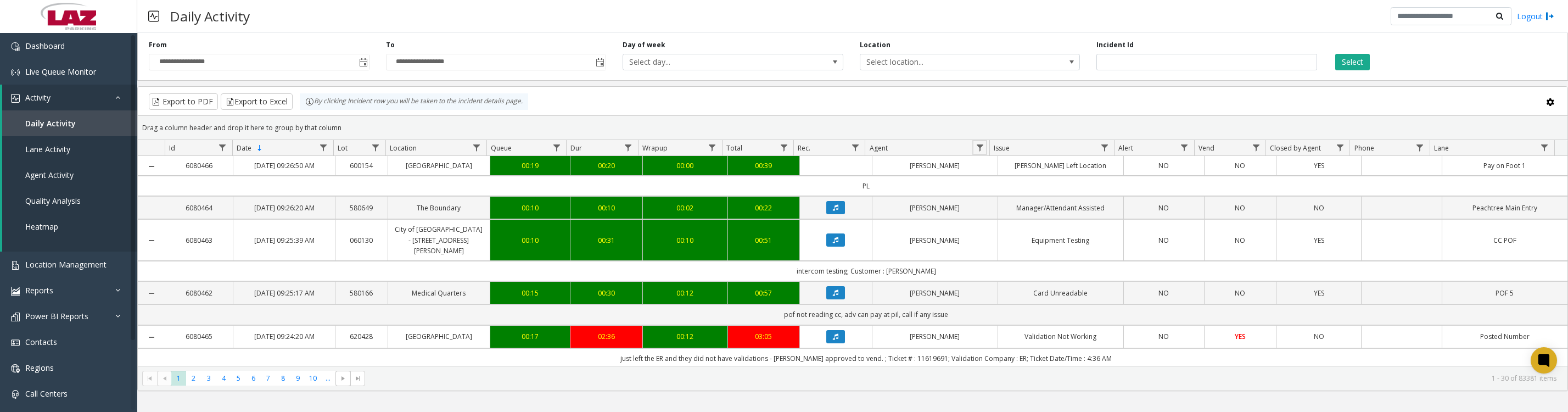
click at [984, 151] on link "Data table" at bounding box center [979, 147] width 15 height 15
click at [990, 208] on input "Agent Filter" at bounding box center [1027, 201] width 93 height 19
type input "****"
click button "Filter" at bounding box center [1051, 303] width 45 height 24
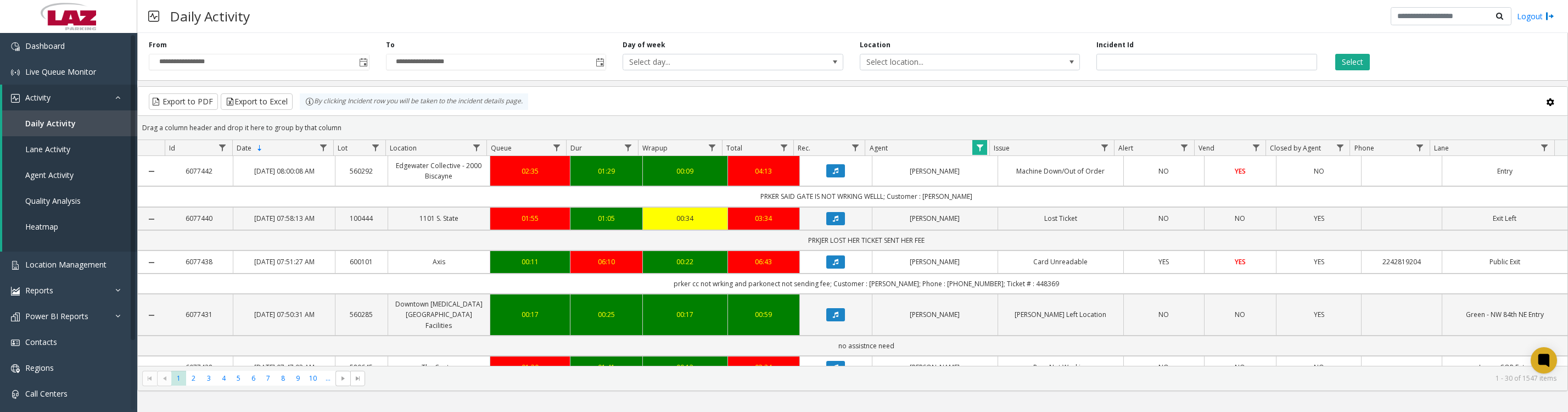
click at [833, 174] on icon "Data table" at bounding box center [835, 171] width 5 height 6
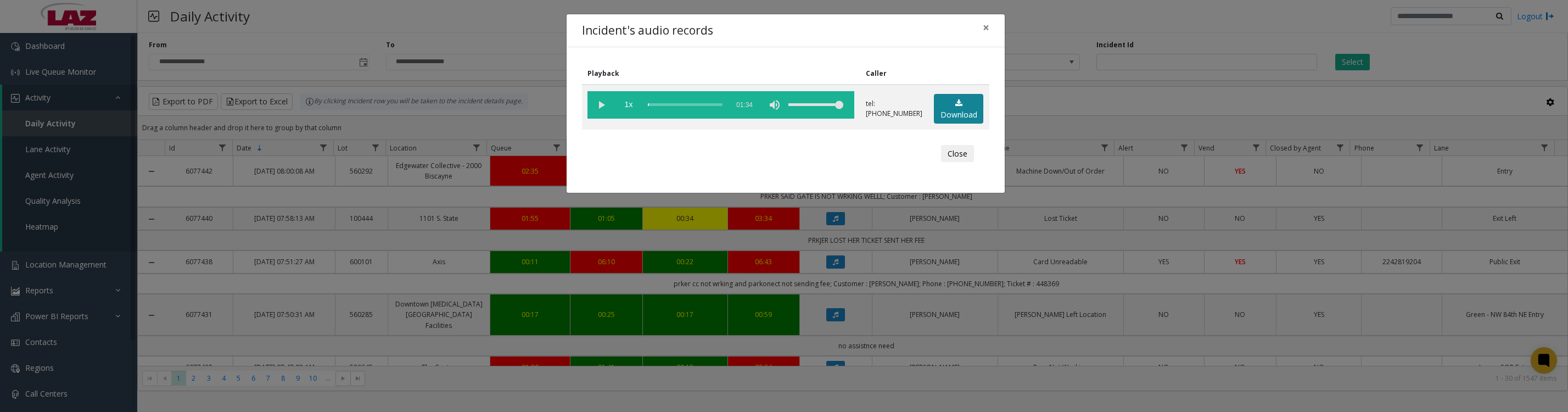
click at [957, 107] on icon at bounding box center [959, 103] width 7 height 8
click at [600, 114] on vg-play-pause at bounding box center [601, 105] width 27 height 27
click at [941, 163] on button "Close" at bounding box center [957, 153] width 33 height 17
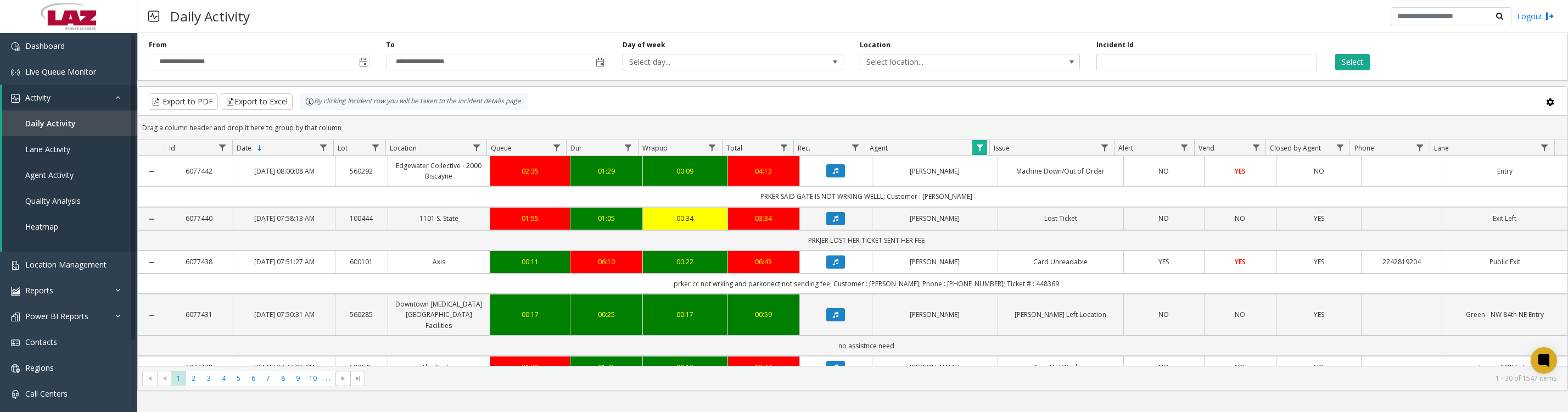
click at [834, 225] on button "Data table" at bounding box center [835, 219] width 19 height 13
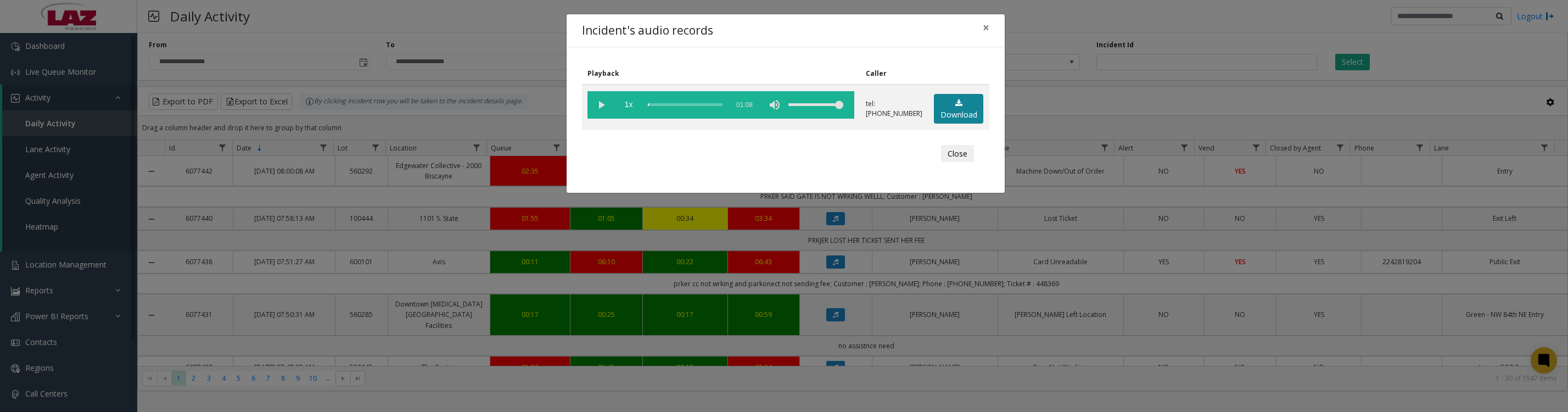
click at [943, 115] on link "Download" at bounding box center [958, 109] width 49 height 30
click at [607, 108] on vg-play-pause at bounding box center [601, 105] width 27 height 27
click at [595, 108] on vg-play-pause at bounding box center [601, 105] width 27 height 27
click at [942, 163] on button "Close" at bounding box center [957, 153] width 33 height 17
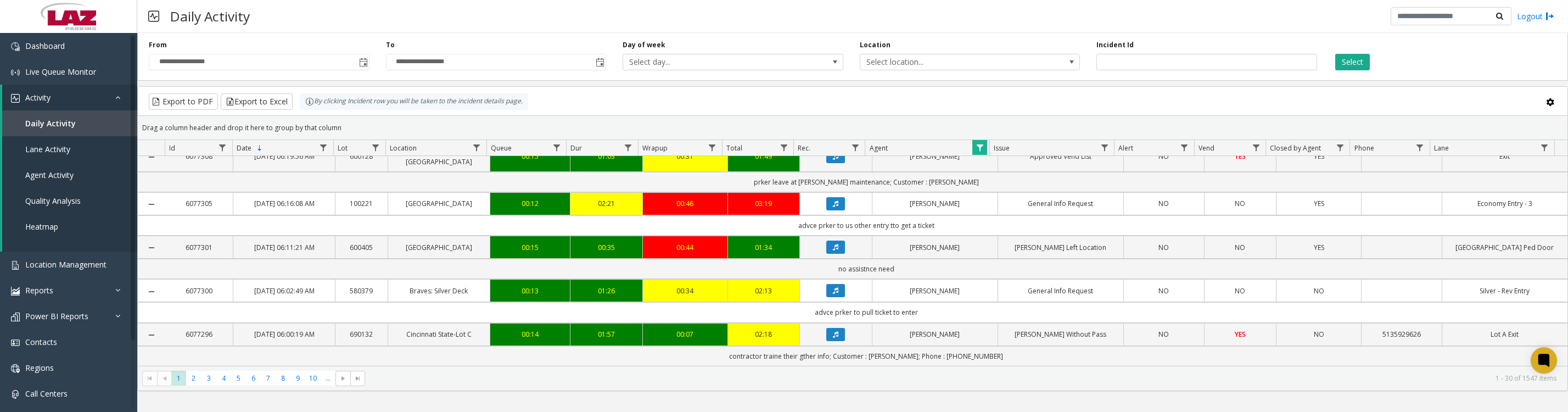
scroll to position [1349, 0]
click at [194, 383] on span "2" at bounding box center [193, 378] width 15 height 15
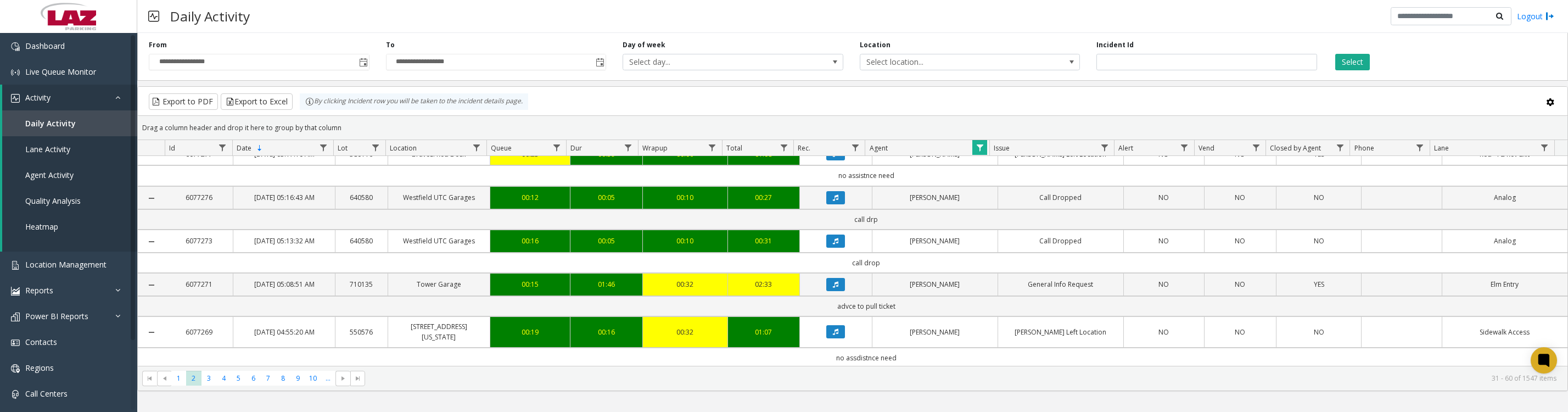
scroll to position [312, 0]
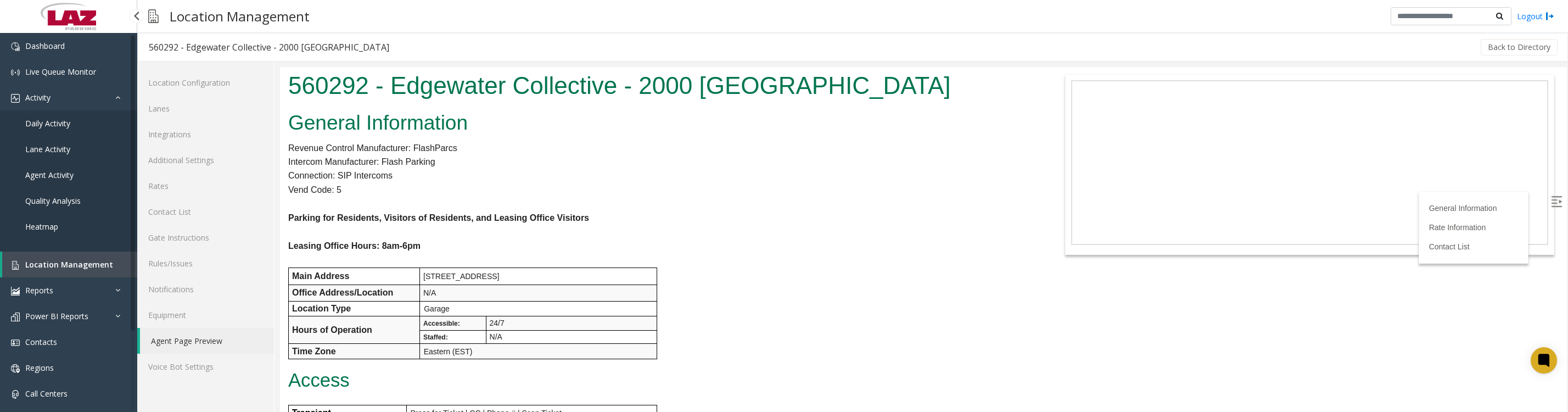
click at [78, 277] on link "Location Management" at bounding box center [69, 265] width 135 height 26
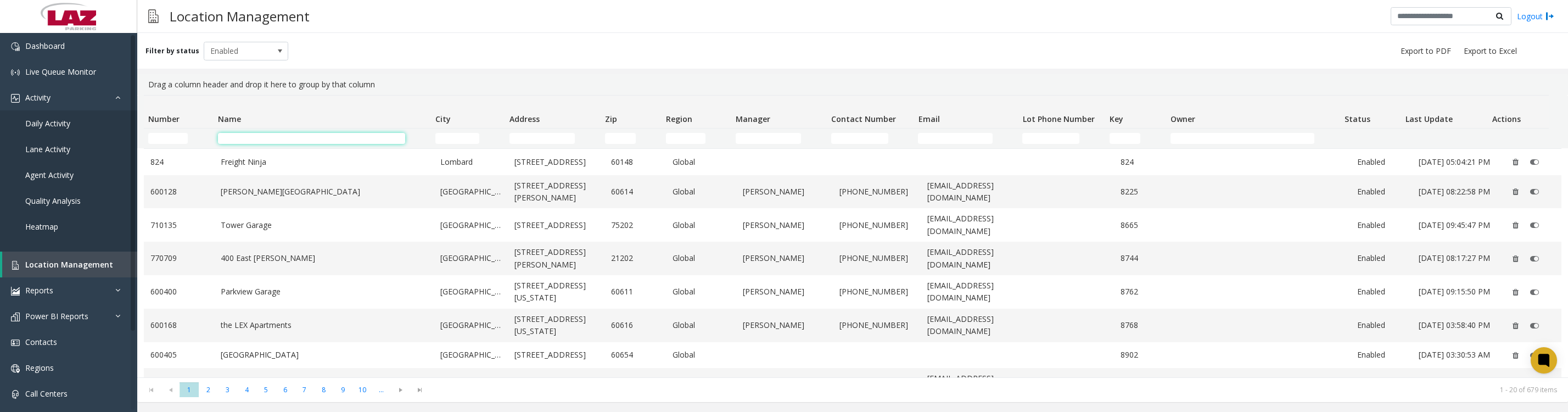
click at [247, 134] on input "Name Filter" at bounding box center [311, 138] width 188 height 11
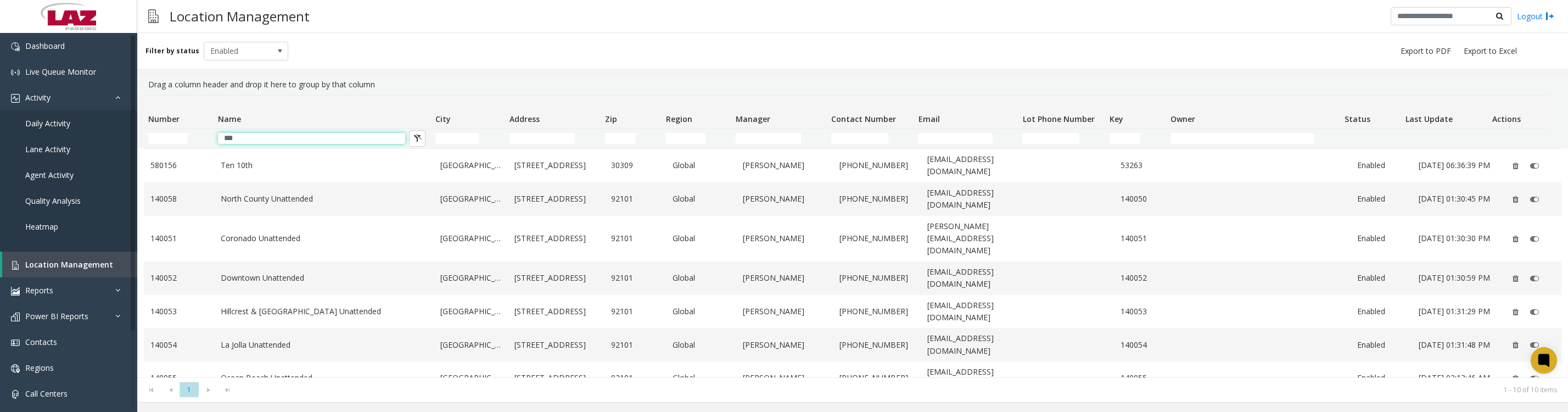
type input "***"
click at [229, 159] on td "Ten 10th" at bounding box center [324, 166] width 220 height 34
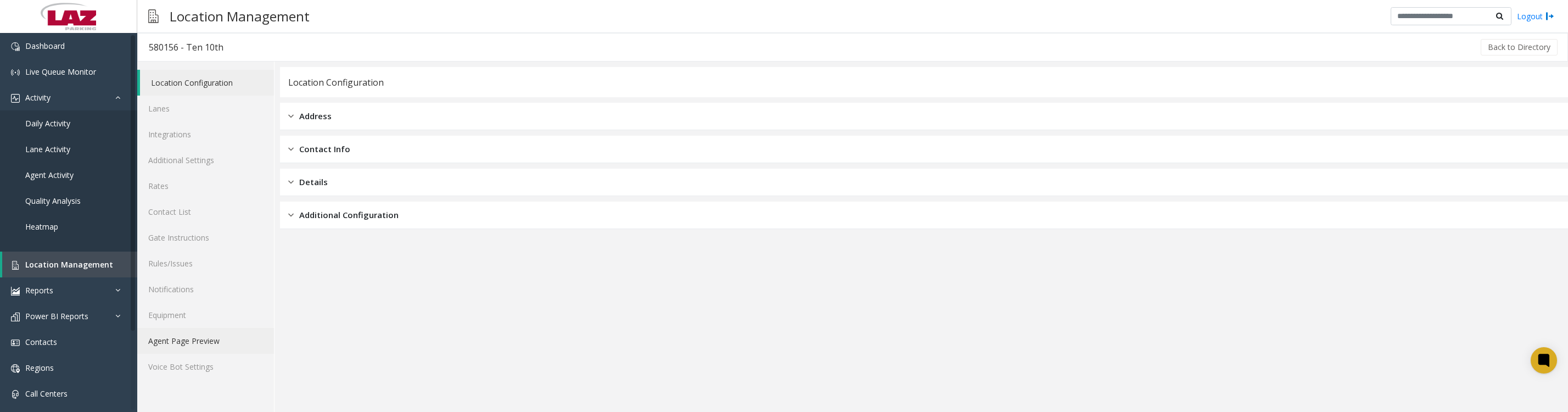
click at [207, 354] on link "Agent Page Preview" at bounding box center [205, 341] width 137 height 26
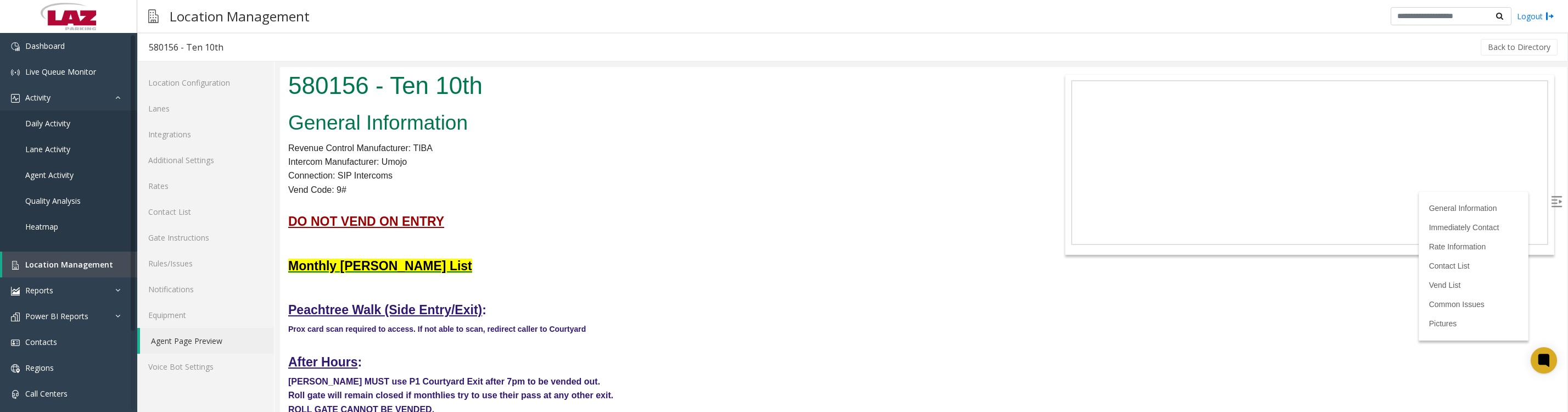
scroll to position [137, 0]
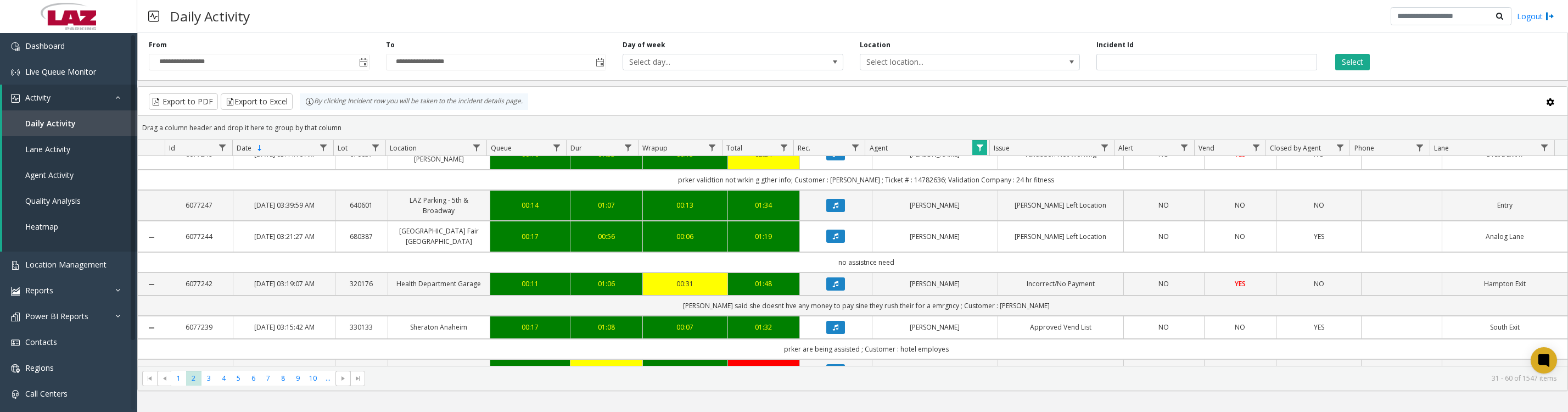
scroll to position [686, 0]
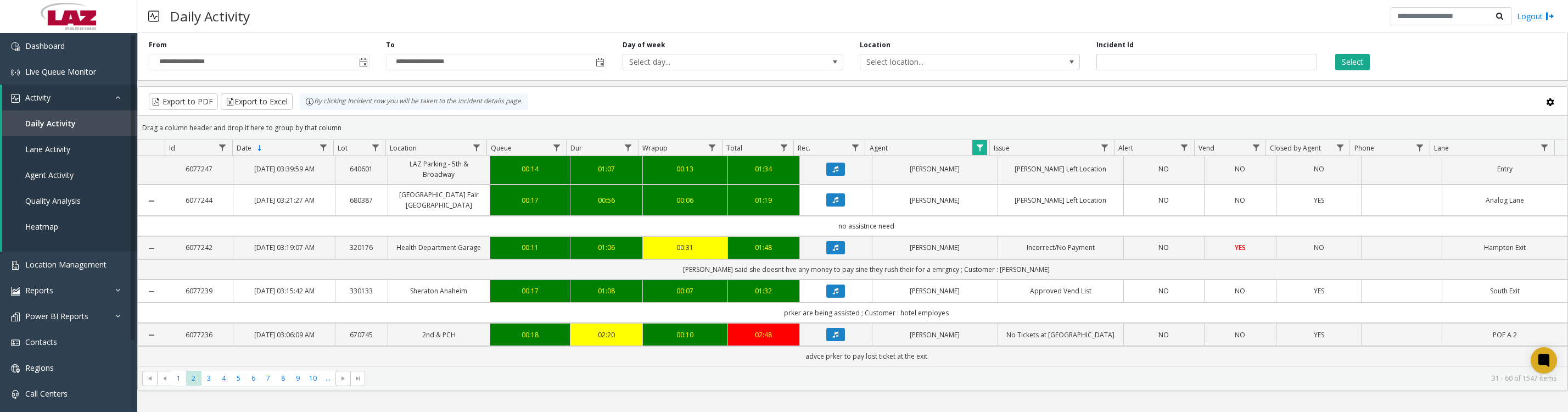
click at [833, 121] on icon "Data table" at bounding box center [835, 118] width 5 height 6
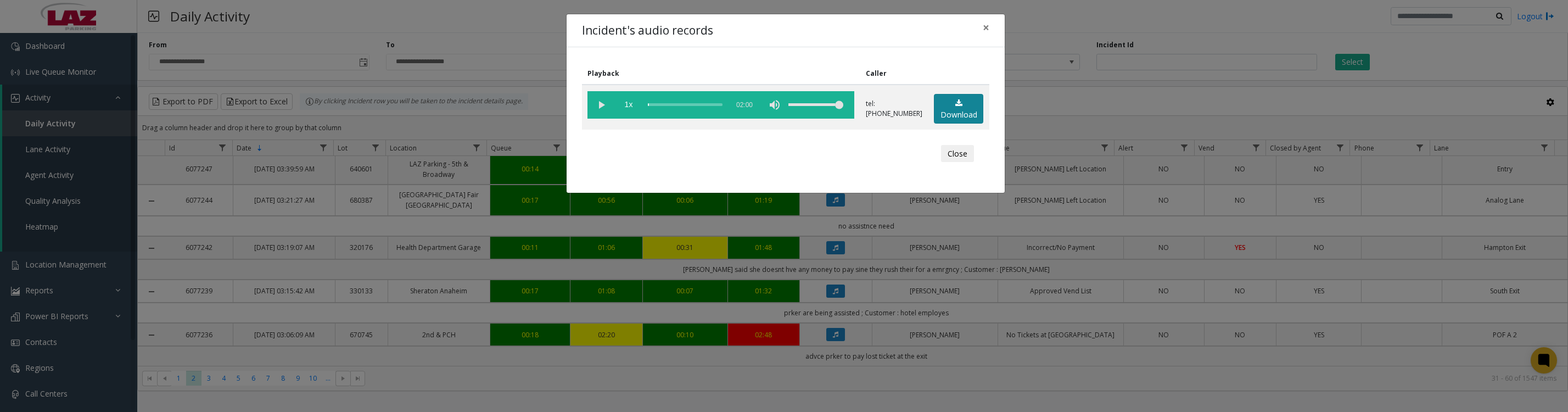
click at [974, 122] on link "Download" at bounding box center [958, 109] width 49 height 30
click at [596, 109] on vg-play-pause at bounding box center [601, 105] width 27 height 27
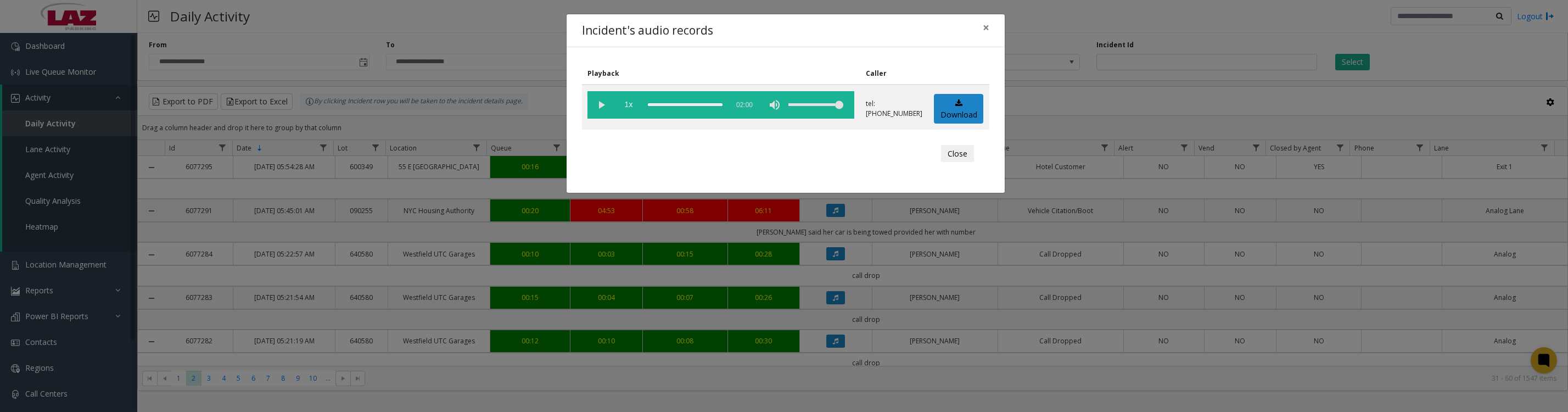
scroll to position [686, 0]
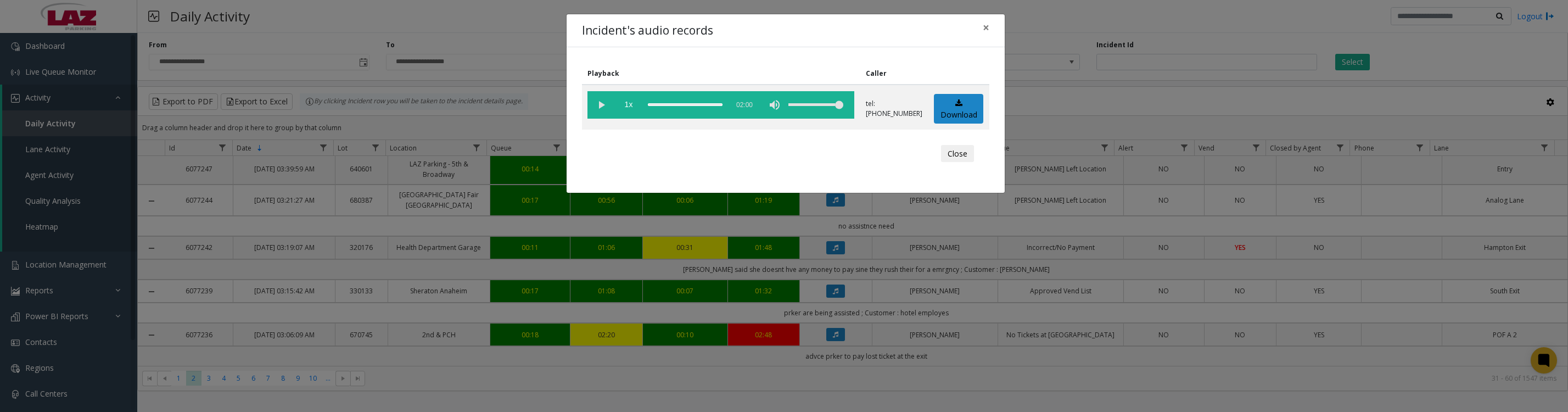
click at [606, 104] on vg-play-pause at bounding box center [601, 105] width 27 height 27
click at [605, 111] on vg-play-pause at bounding box center [601, 105] width 27 height 27
click at [959, 163] on button "Close" at bounding box center [957, 153] width 33 height 17
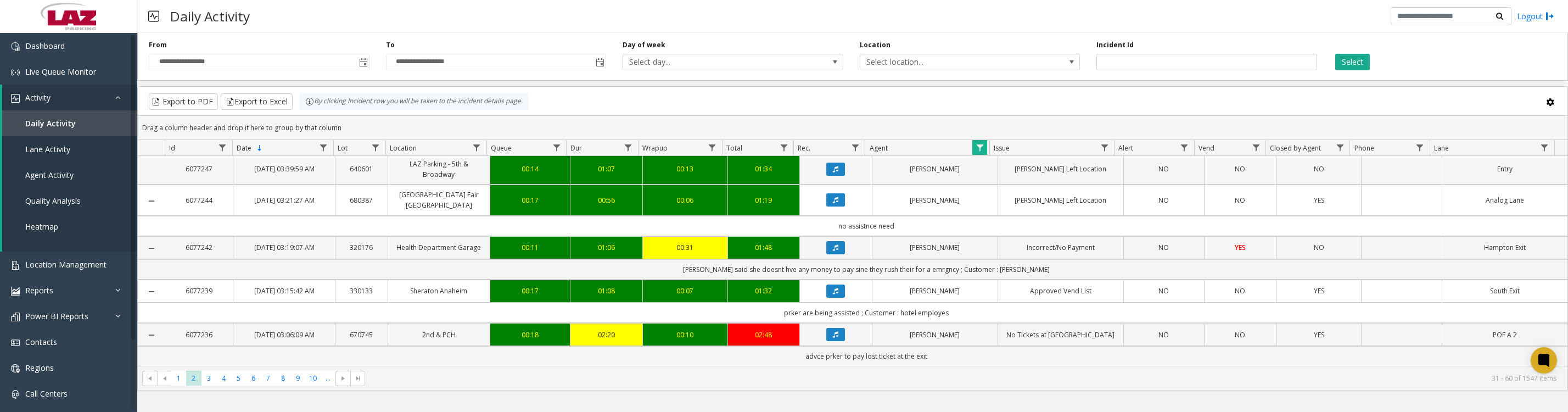
scroll to position [825, 0]
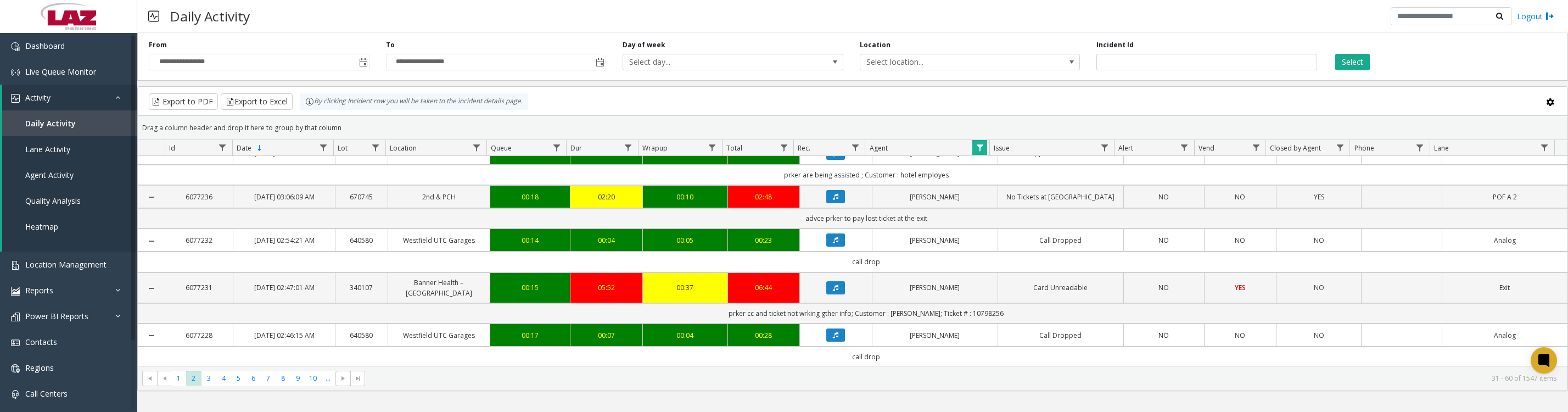
click at [833, 113] on icon "Data table" at bounding box center [835, 110] width 5 height 6
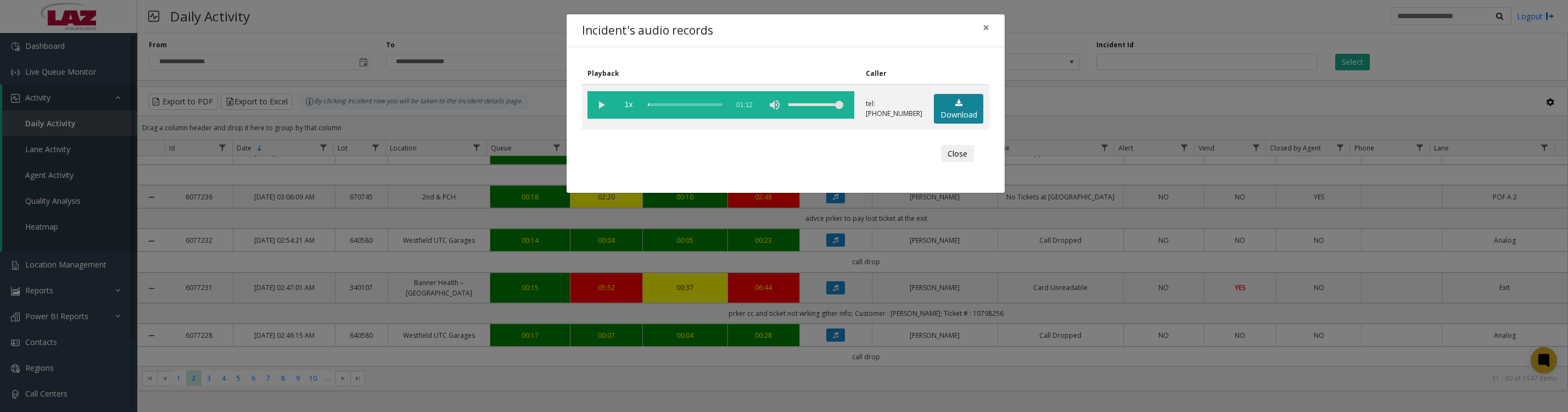
click at [976, 111] on link "Download" at bounding box center [958, 109] width 49 height 30
click at [597, 113] on vg-play-pause at bounding box center [601, 105] width 27 height 27
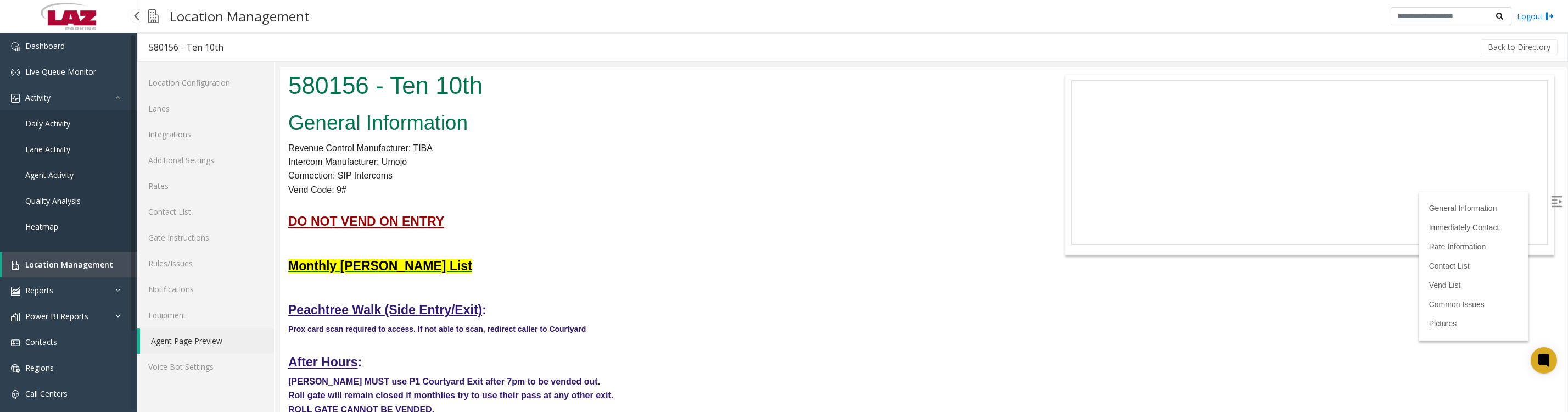
scroll to position [137, 0]
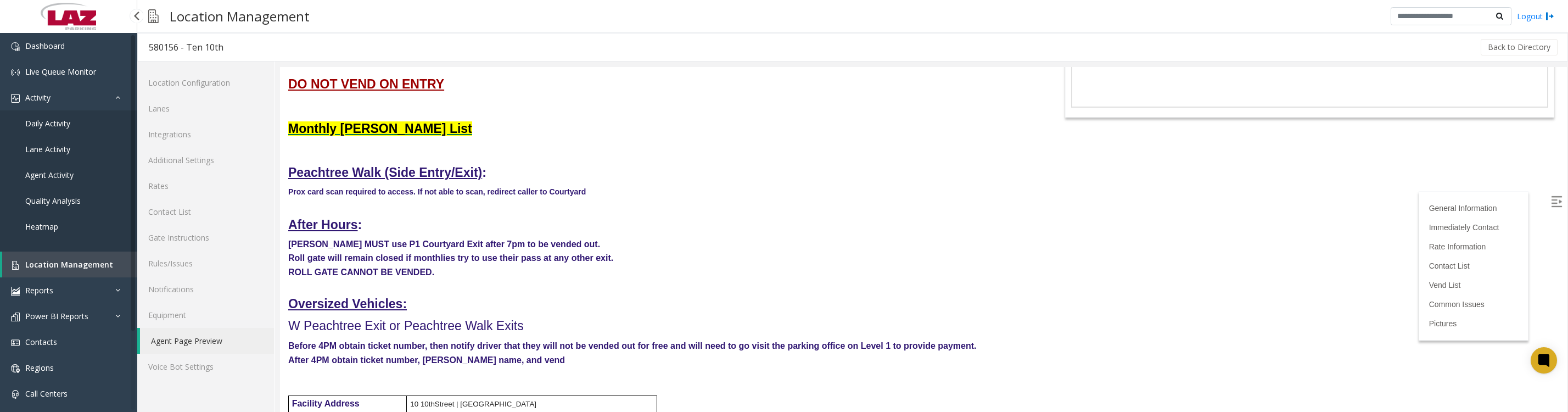
click at [47, 270] on span "Location Management" at bounding box center [69, 265] width 88 height 10
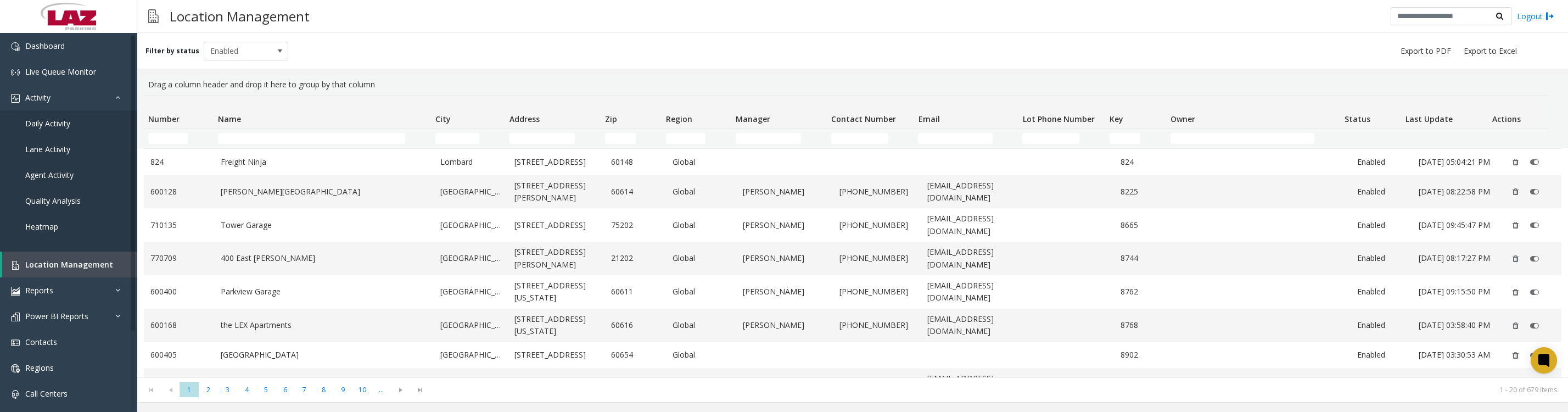
click at [269, 147] on td "Name Filter" at bounding box center [322, 138] width 217 height 20
click at [274, 137] on input "Name Filter" at bounding box center [311, 138] width 188 height 11
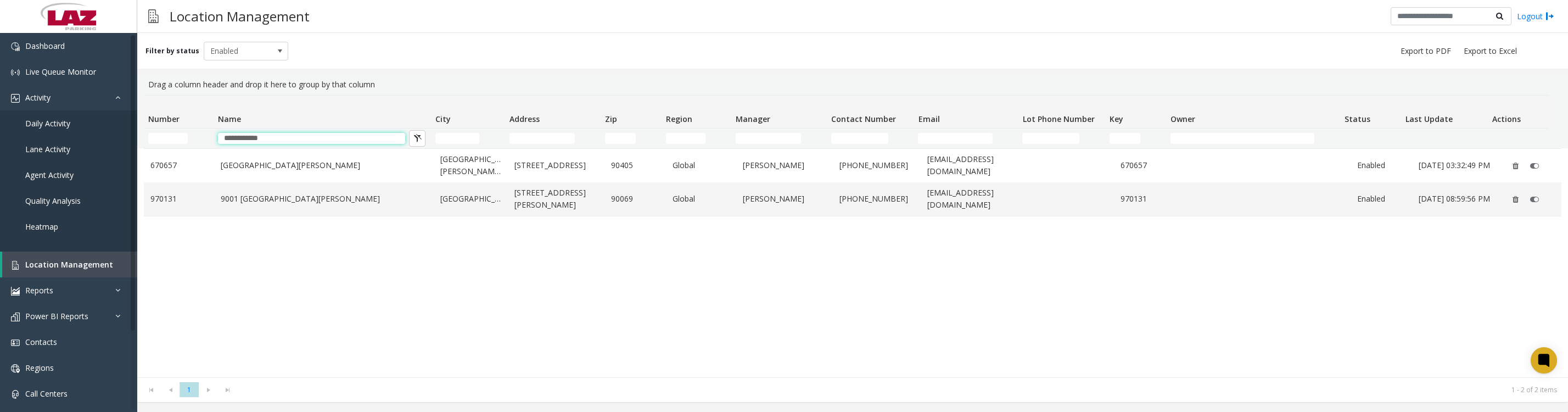
type input "**********"
click at [271, 166] on link "[GEOGRAPHIC_DATA][PERSON_NAME]" at bounding box center [324, 165] width 207 height 12
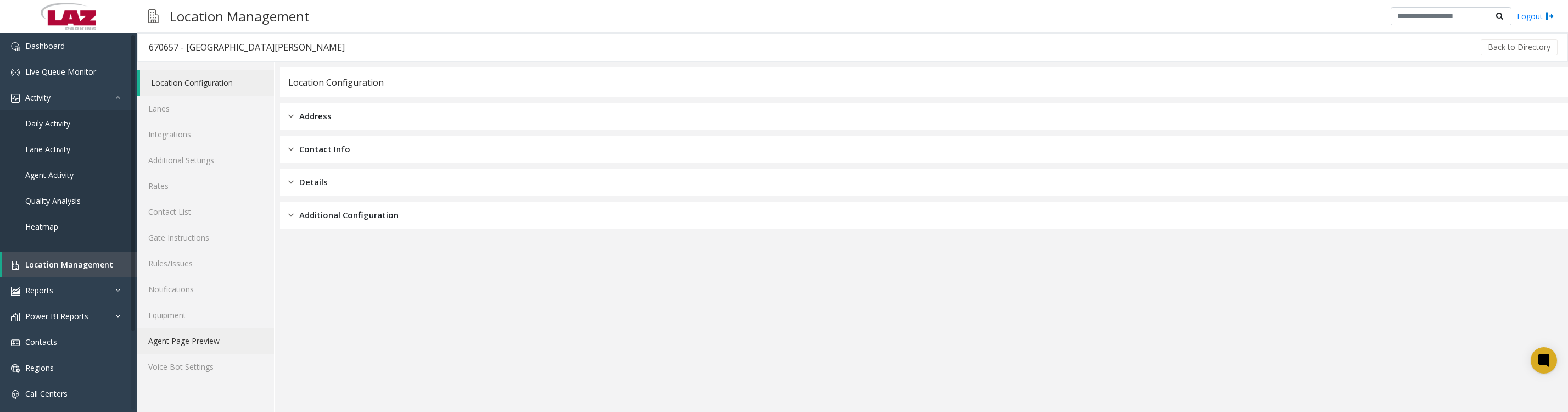
click at [189, 354] on link "Agent Page Preview" at bounding box center [205, 341] width 137 height 26
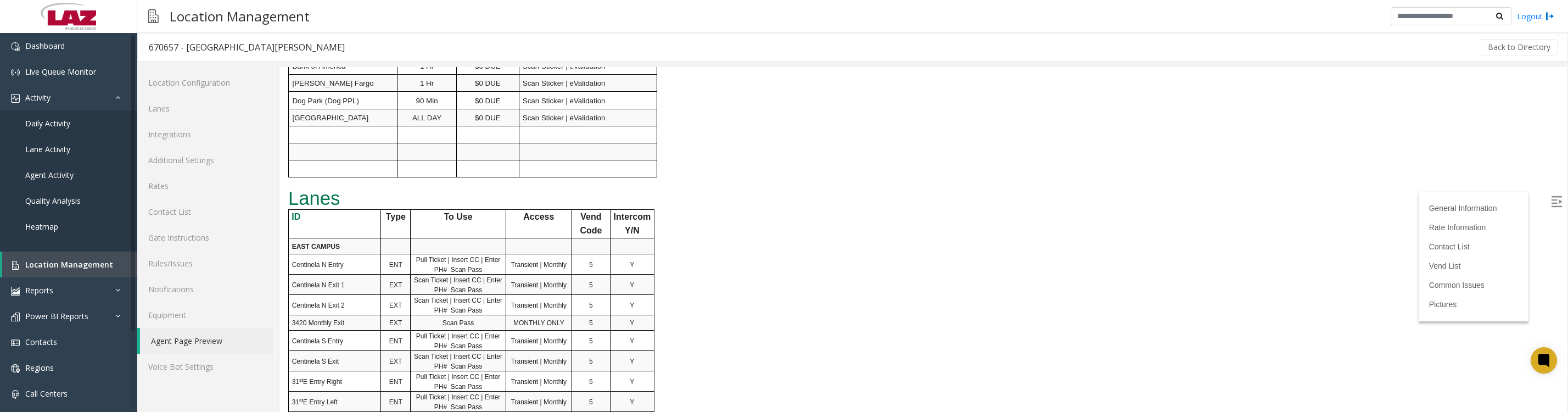
scroll to position [550, 0]
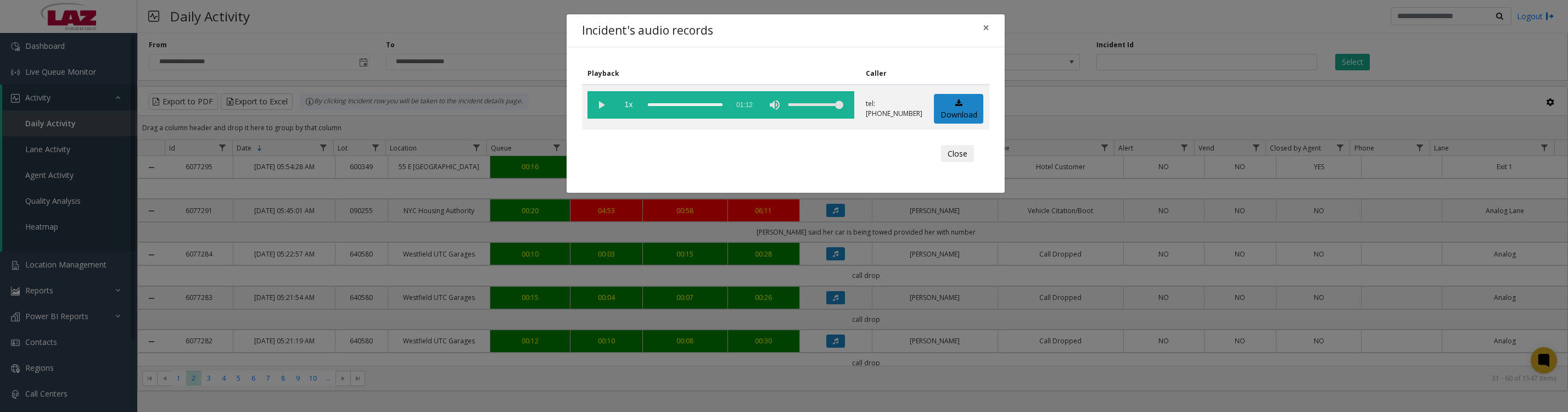
scroll to position [825, 0]
